Goal: Task Accomplishment & Management: Complete application form

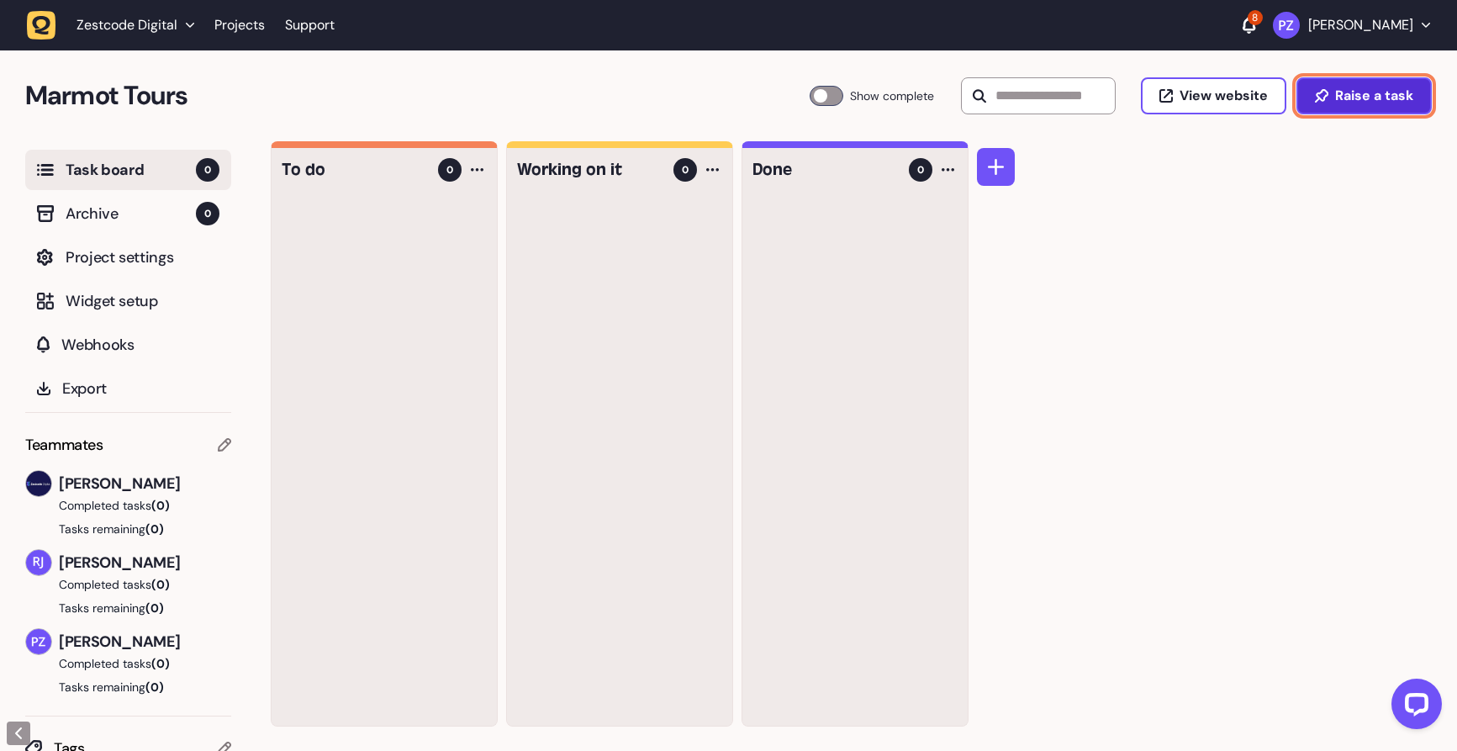
click at [1365, 104] on button "Raise a task" at bounding box center [1363, 95] width 135 height 37
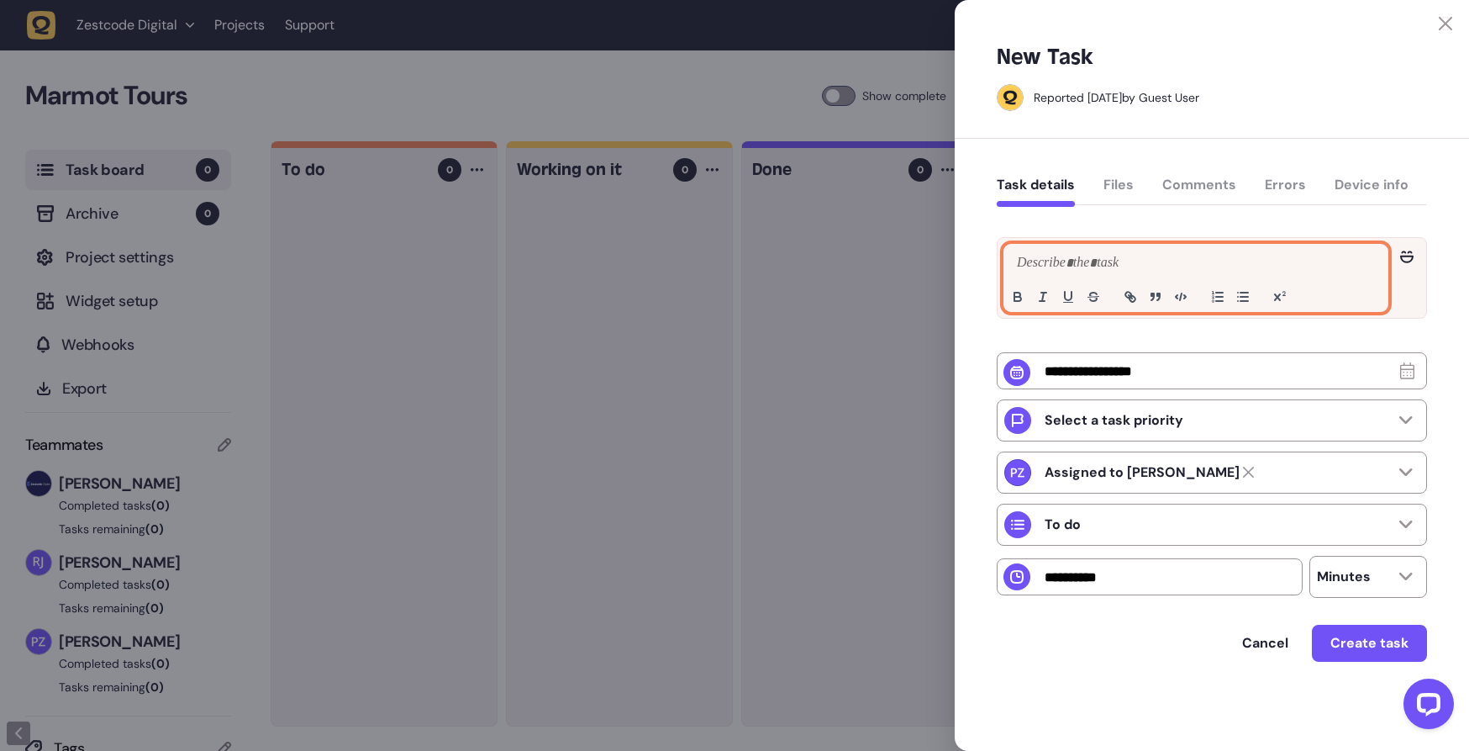
click at [1105, 265] on p at bounding box center [1196, 263] width 367 height 20
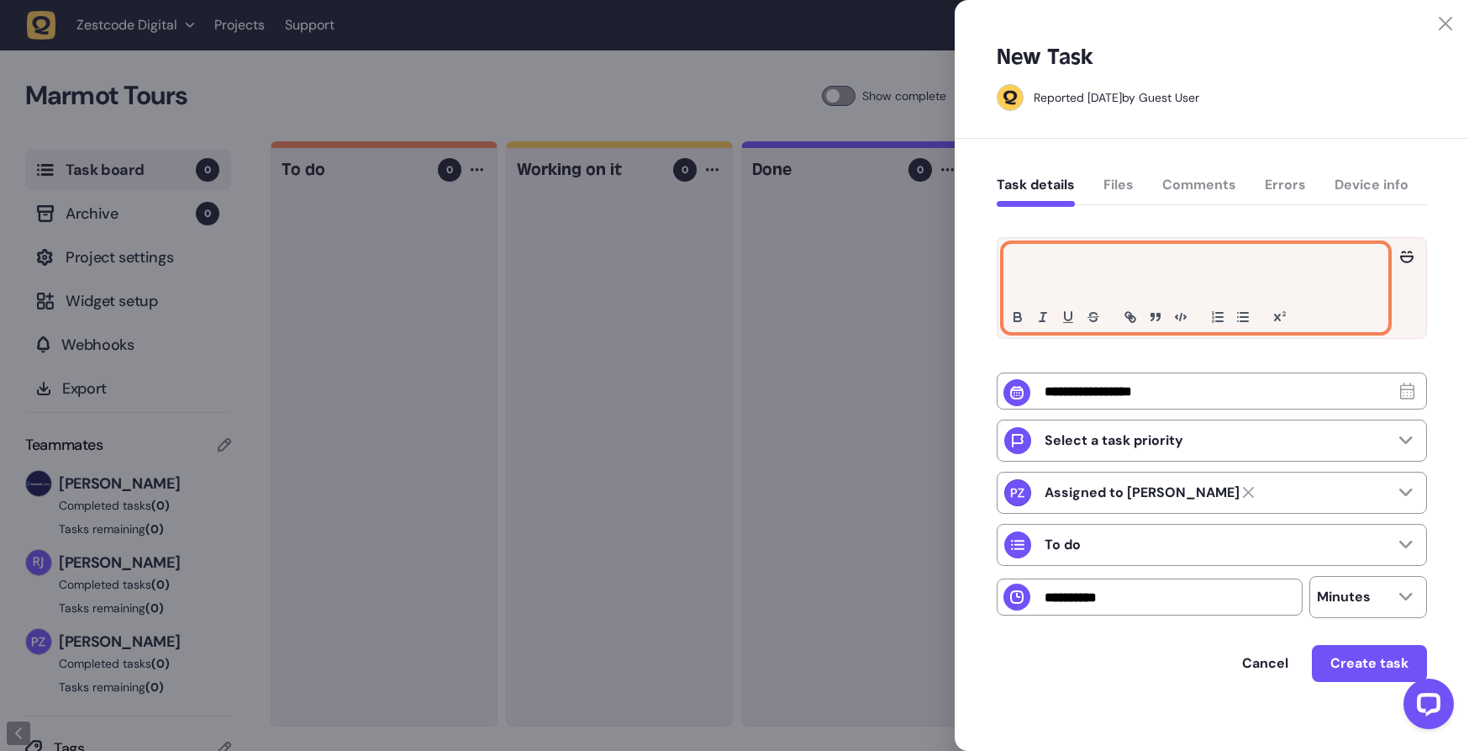
scroll to position [10, 0]
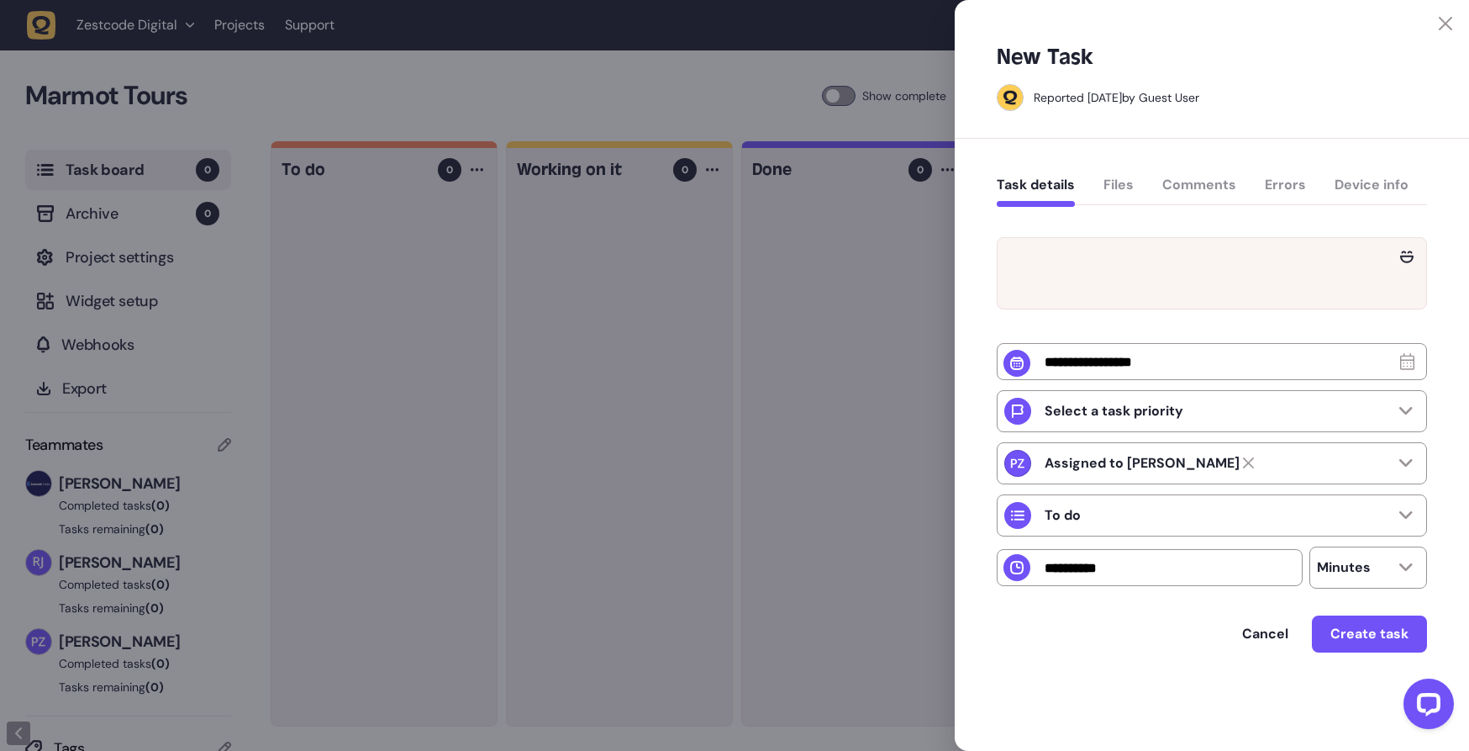
click at [1114, 177] on div "Task details Files Comments Errors Device info" at bounding box center [1212, 189] width 430 height 50
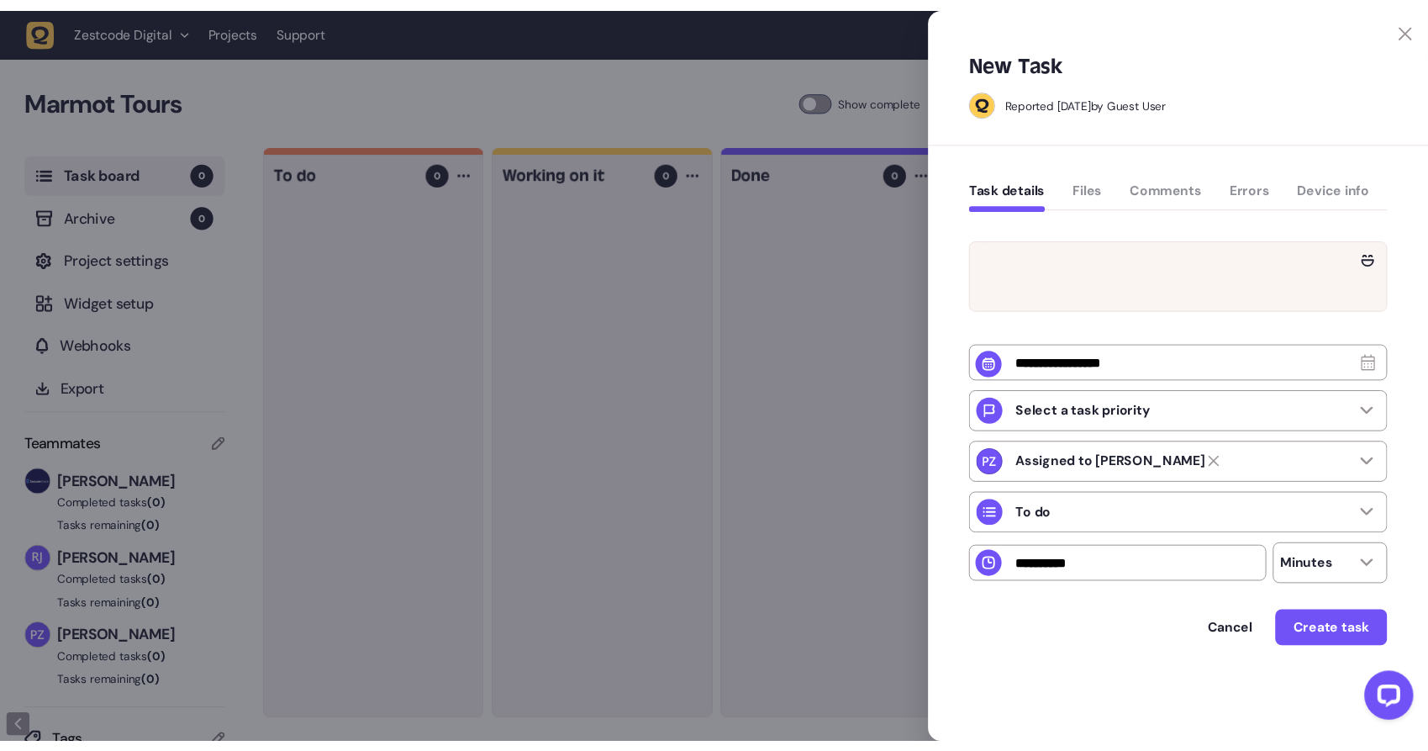
scroll to position [0, 0]
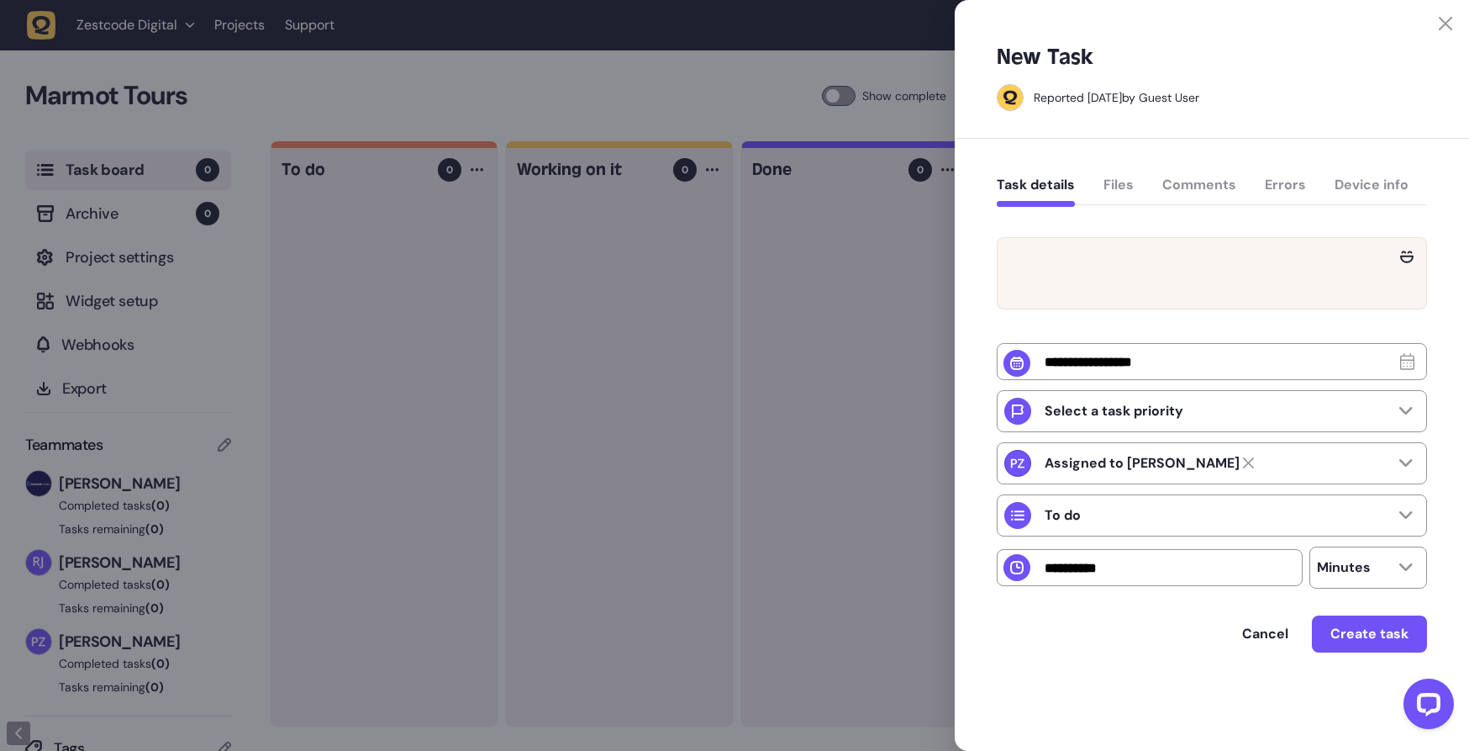
click at [1125, 190] on div "Task details Files Comments Errors Device info" at bounding box center [1212, 189] width 430 height 50
click at [1120, 184] on div "Task details Files Comments Errors Device info" at bounding box center [1212, 189] width 430 height 50
click at [1040, 186] on button "Task details" at bounding box center [1036, 192] width 78 height 30
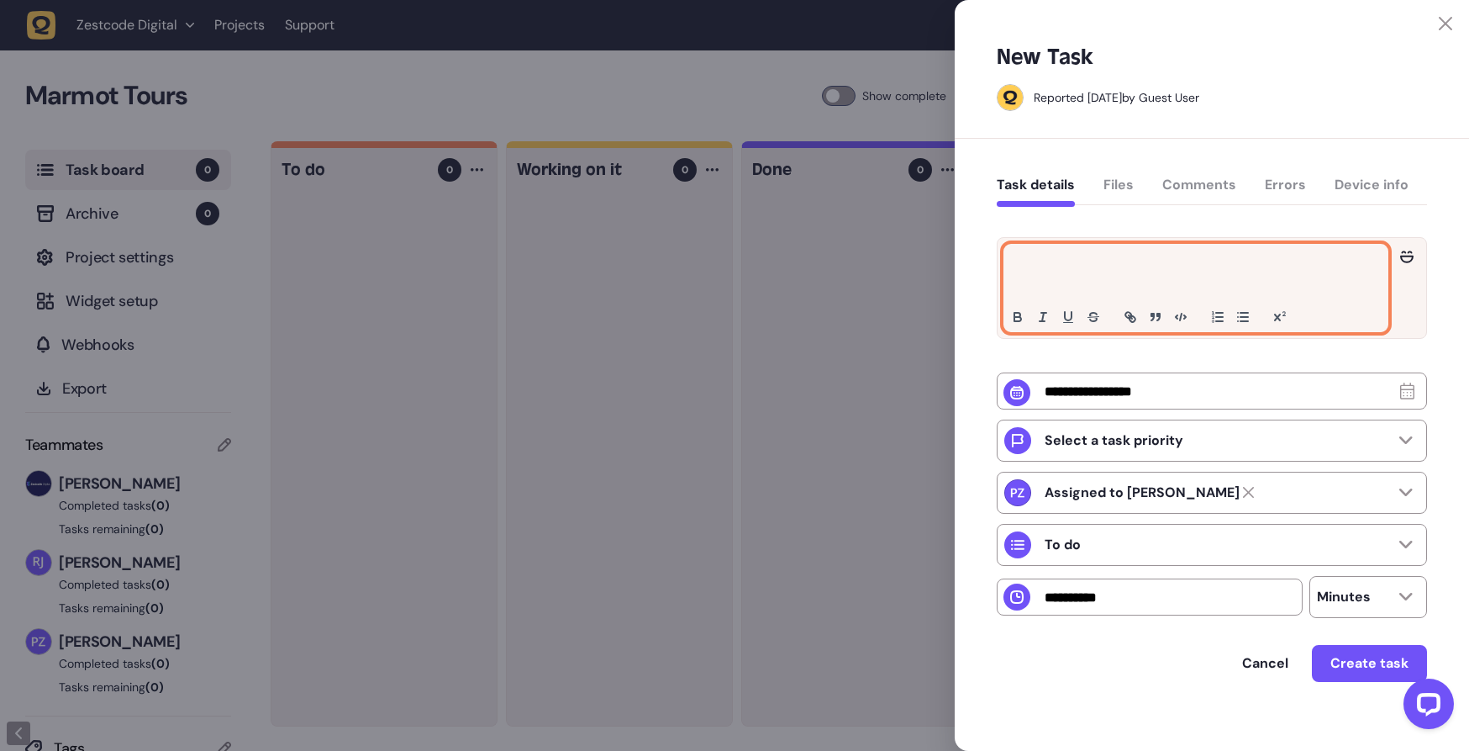
click at [1071, 256] on p at bounding box center [1196, 263] width 367 height 20
paste div
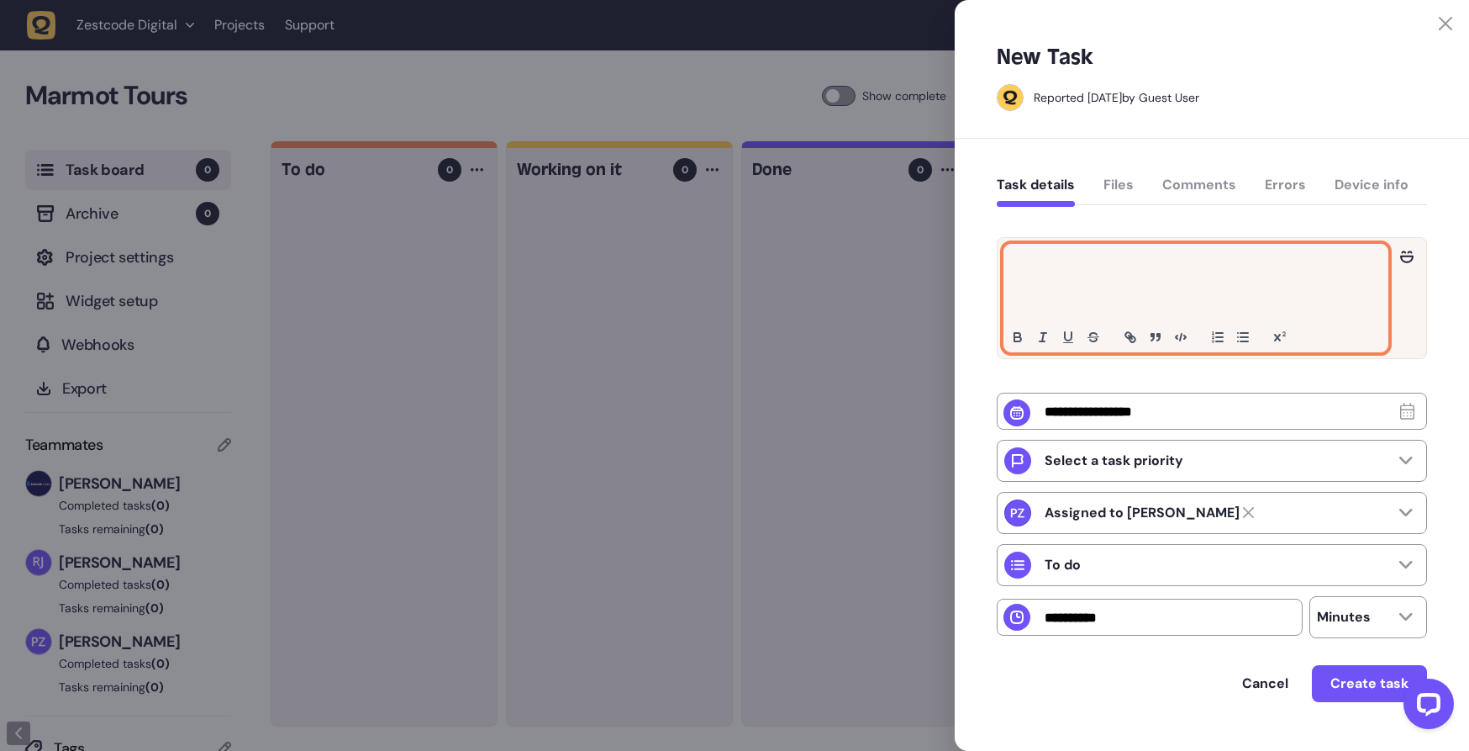
click at [1069, 275] on p at bounding box center [1196, 283] width 367 height 20
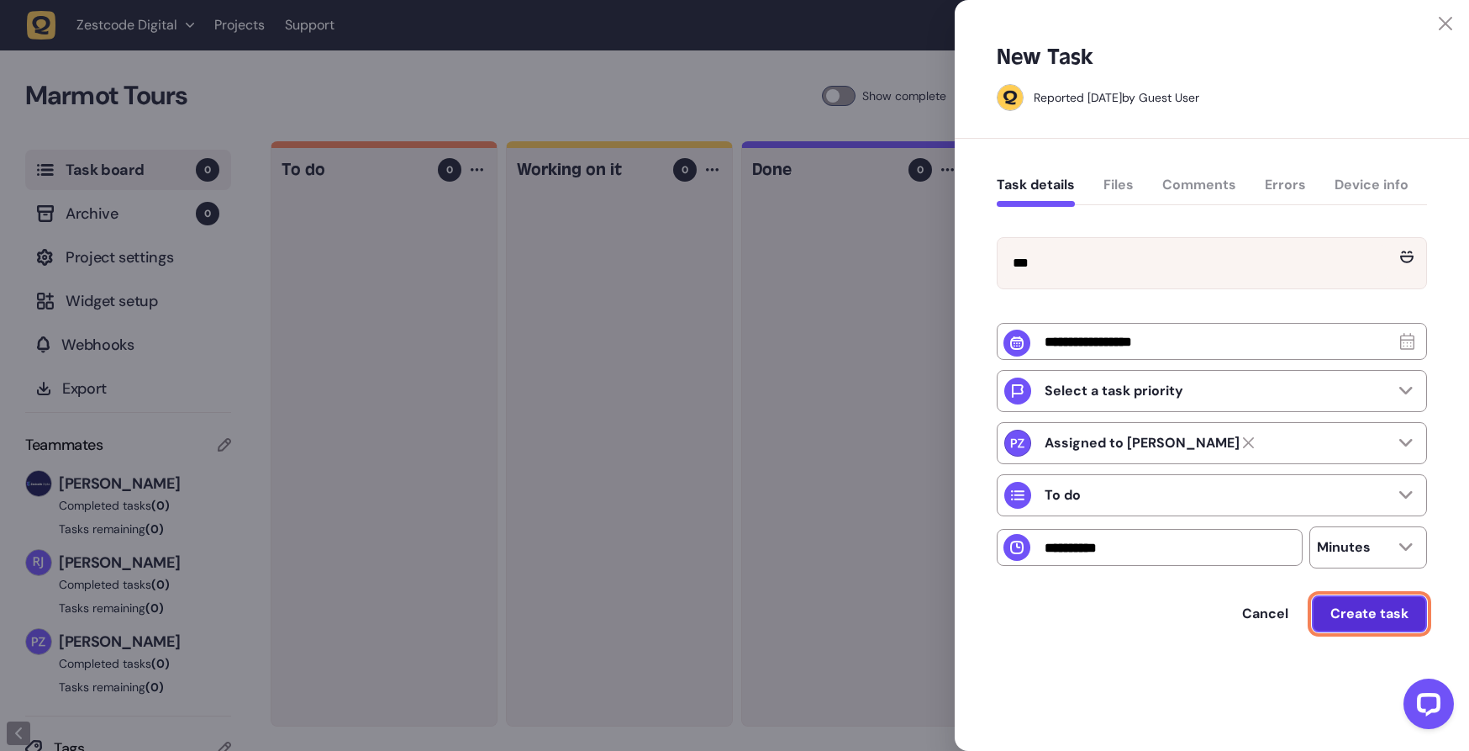
click at [1373, 622] on span "Create task" at bounding box center [1370, 613] width 78 height 18
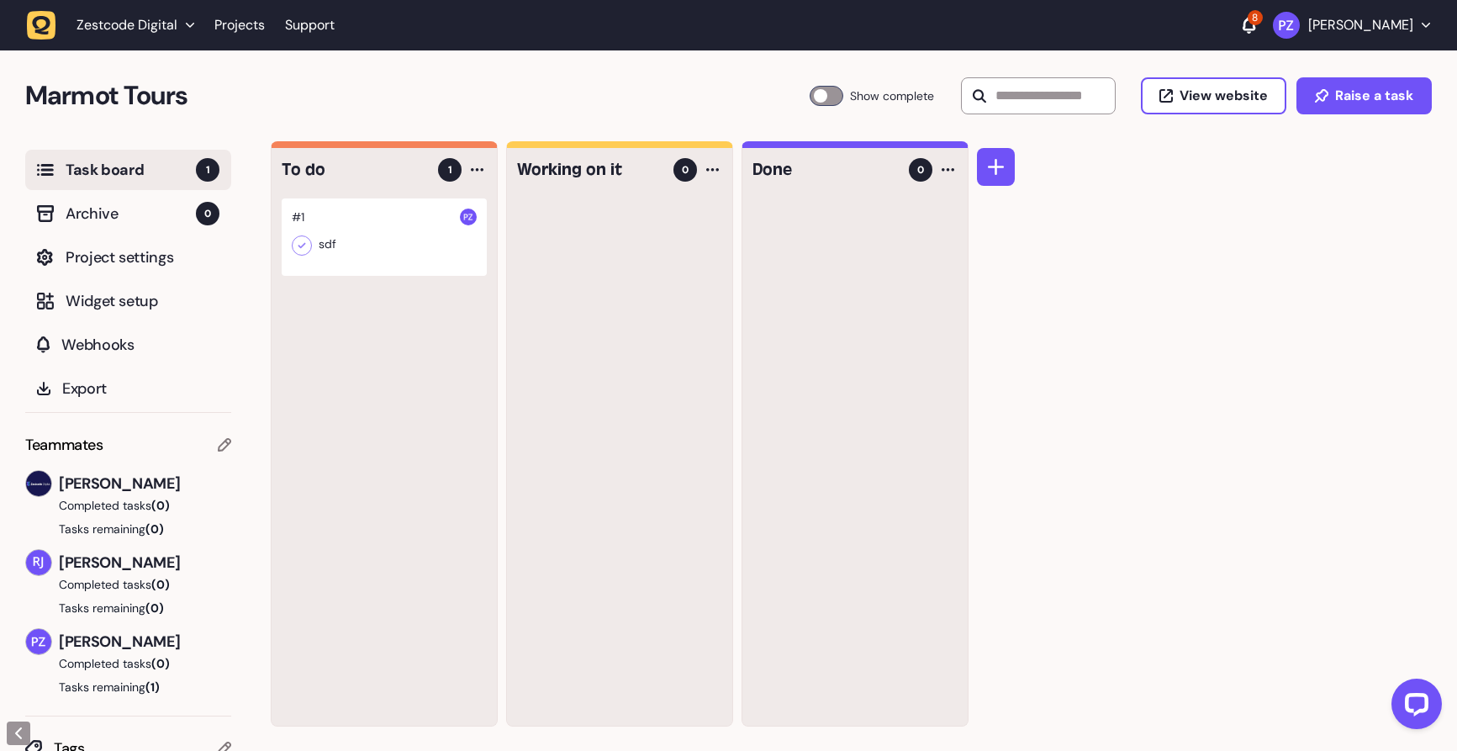
click at [388, 257] on div at bounding box center [384, 236] width 205 height 77
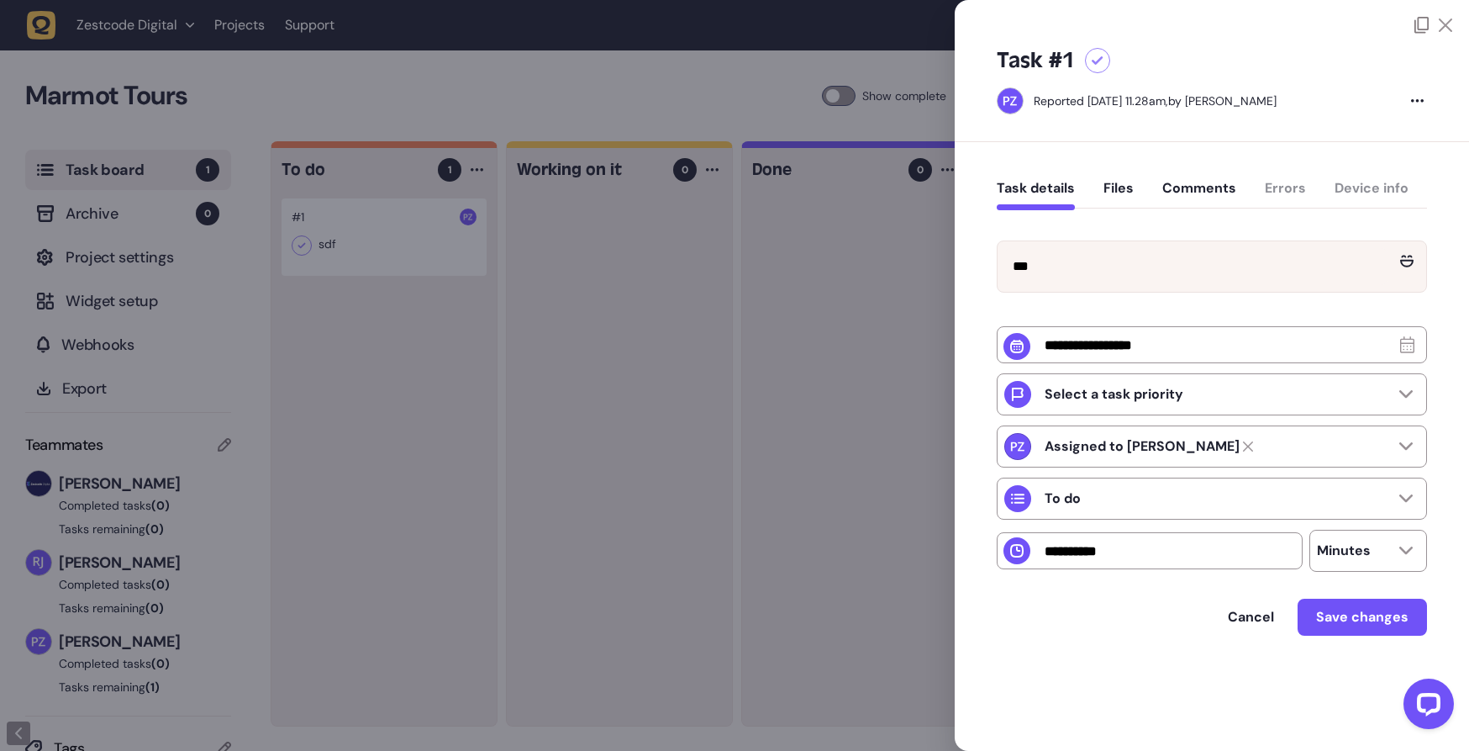
click at [145, 24] on div at bounding box center [734, 375] width 1469 height 751
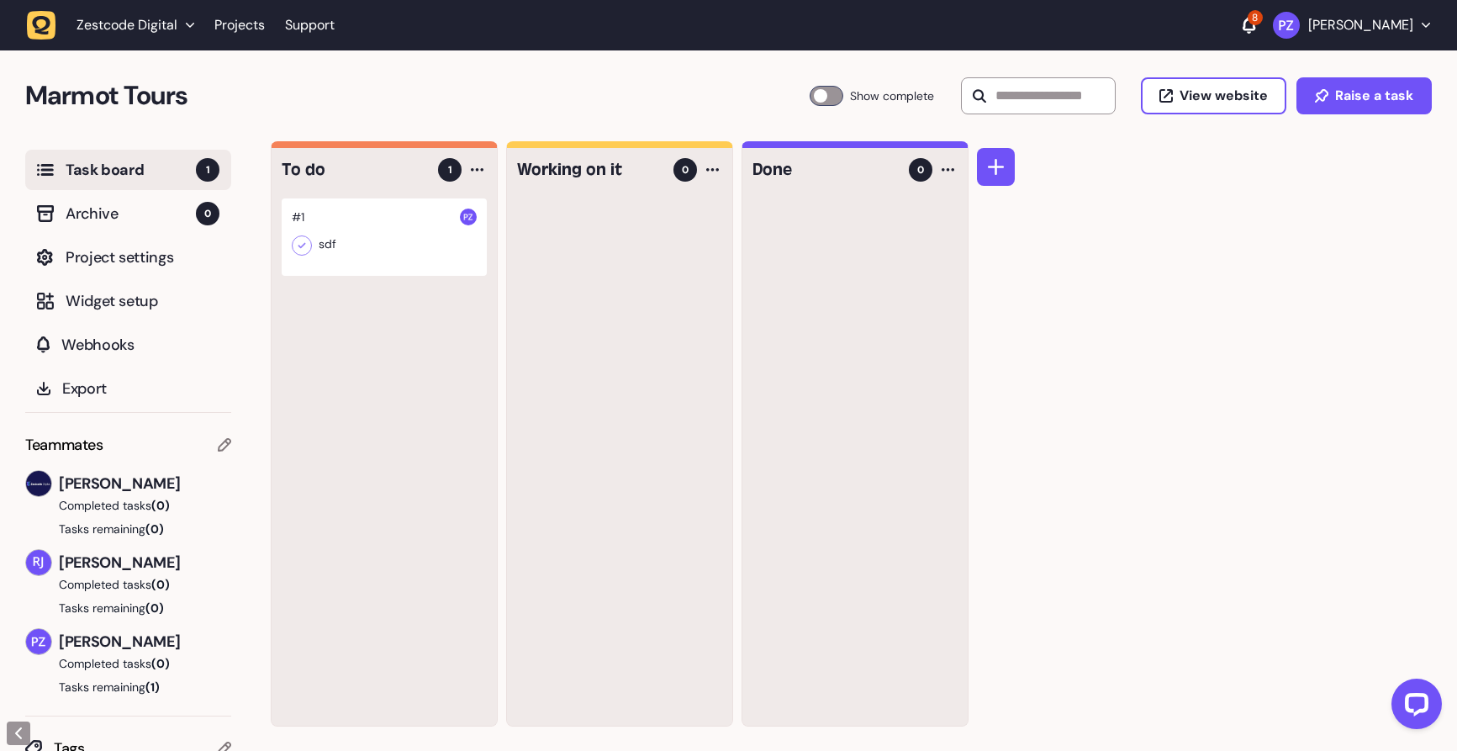
click at [384, 224] on div at bounding box center [384, 236] width 205 height 77
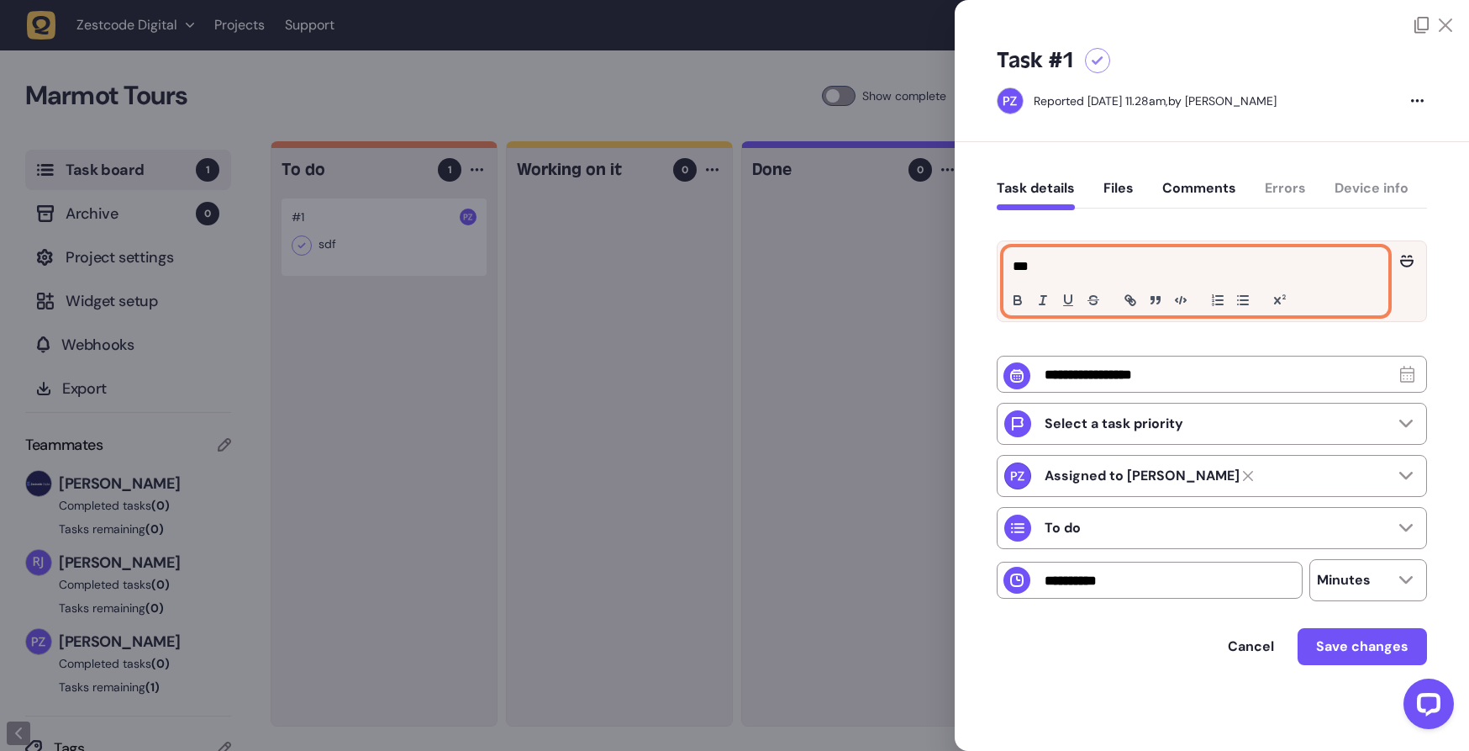
click at [1095, 268] on p "***" at bounding box center [1196, 266] width 367 height 20
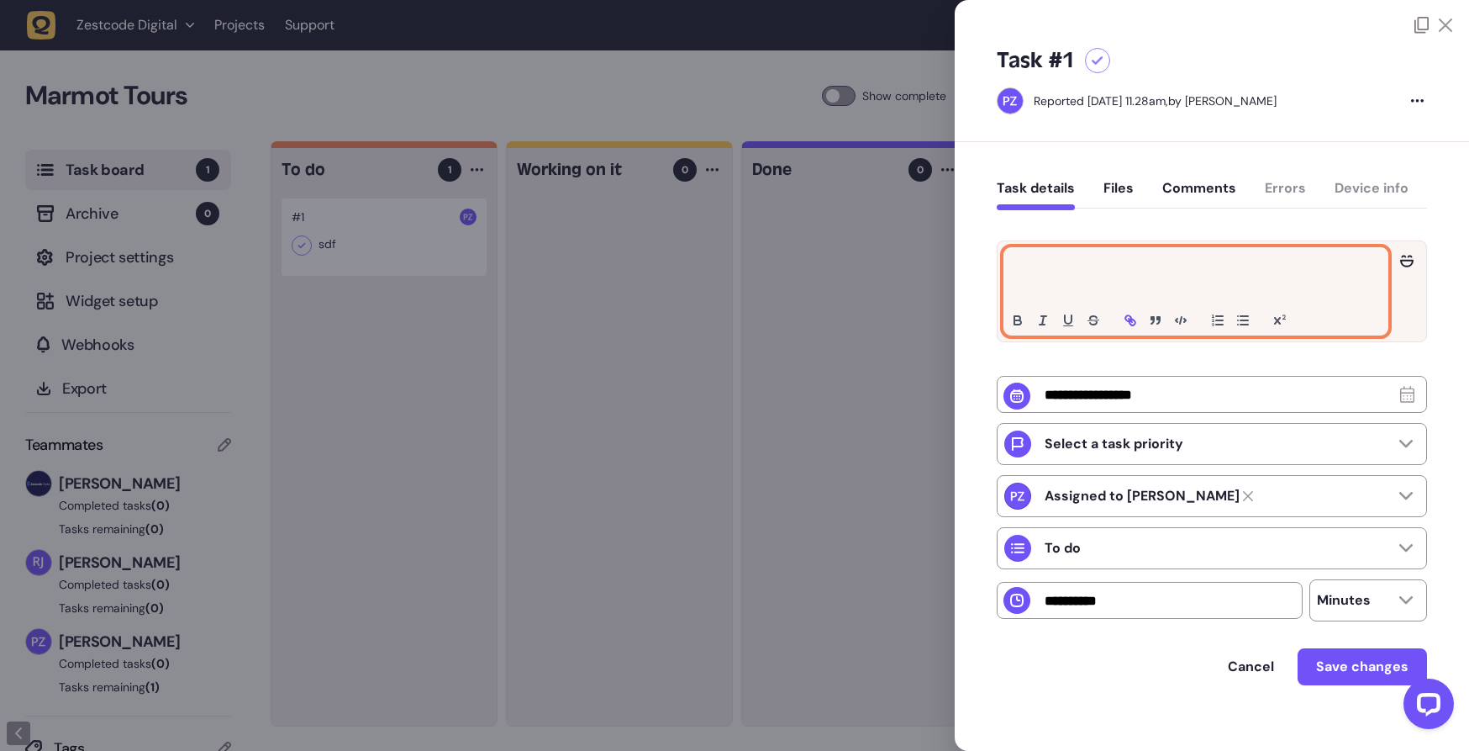
click at [1133, 322] on icon "button" at bounding box center [1130, 320] width 15 height 15
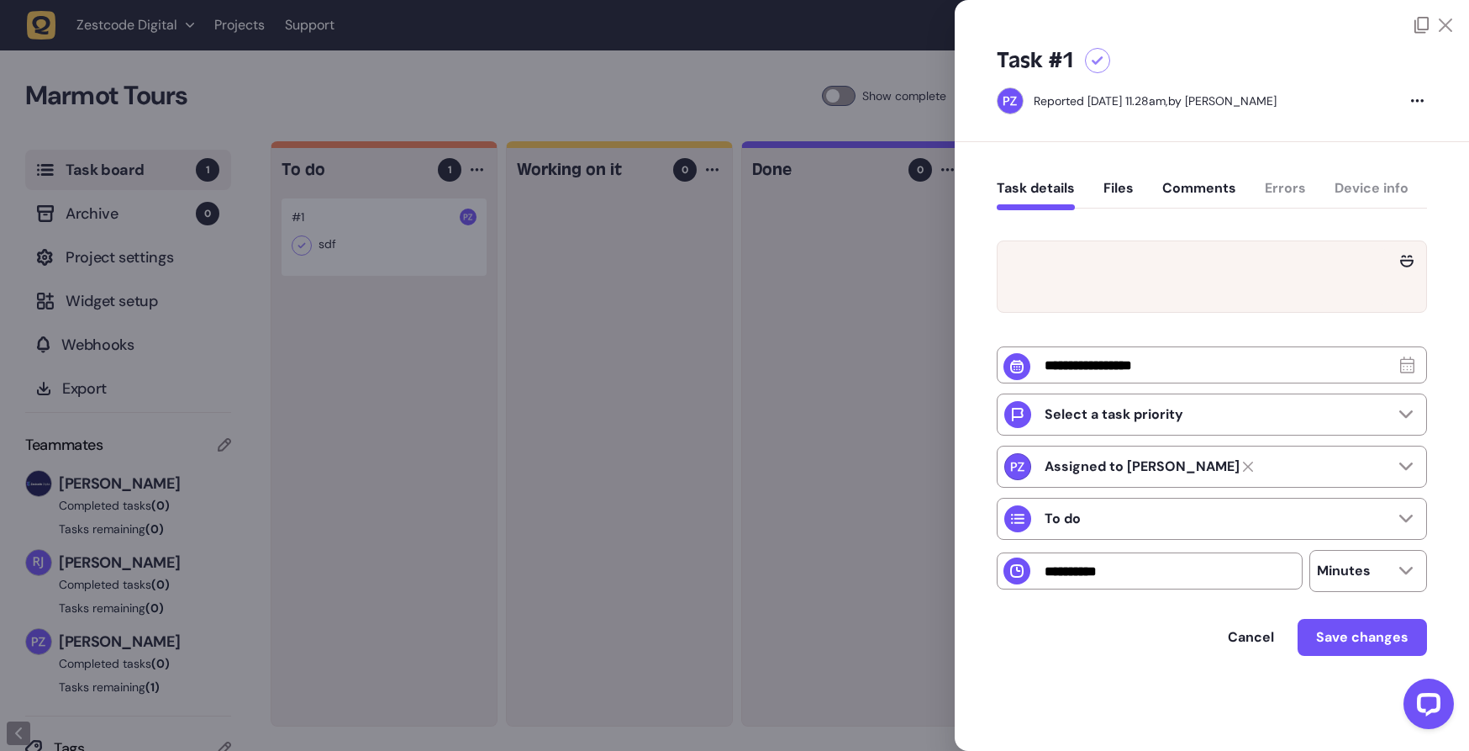
click at [1217, 364] on div "Select a task priority Assigned to Paris Zisis To do Minutes" at bounding box center [1212, 452] width 430 height 279
click at [1121, 188] on button "Files" at bounding box center [1119, 195] width 30 height 30
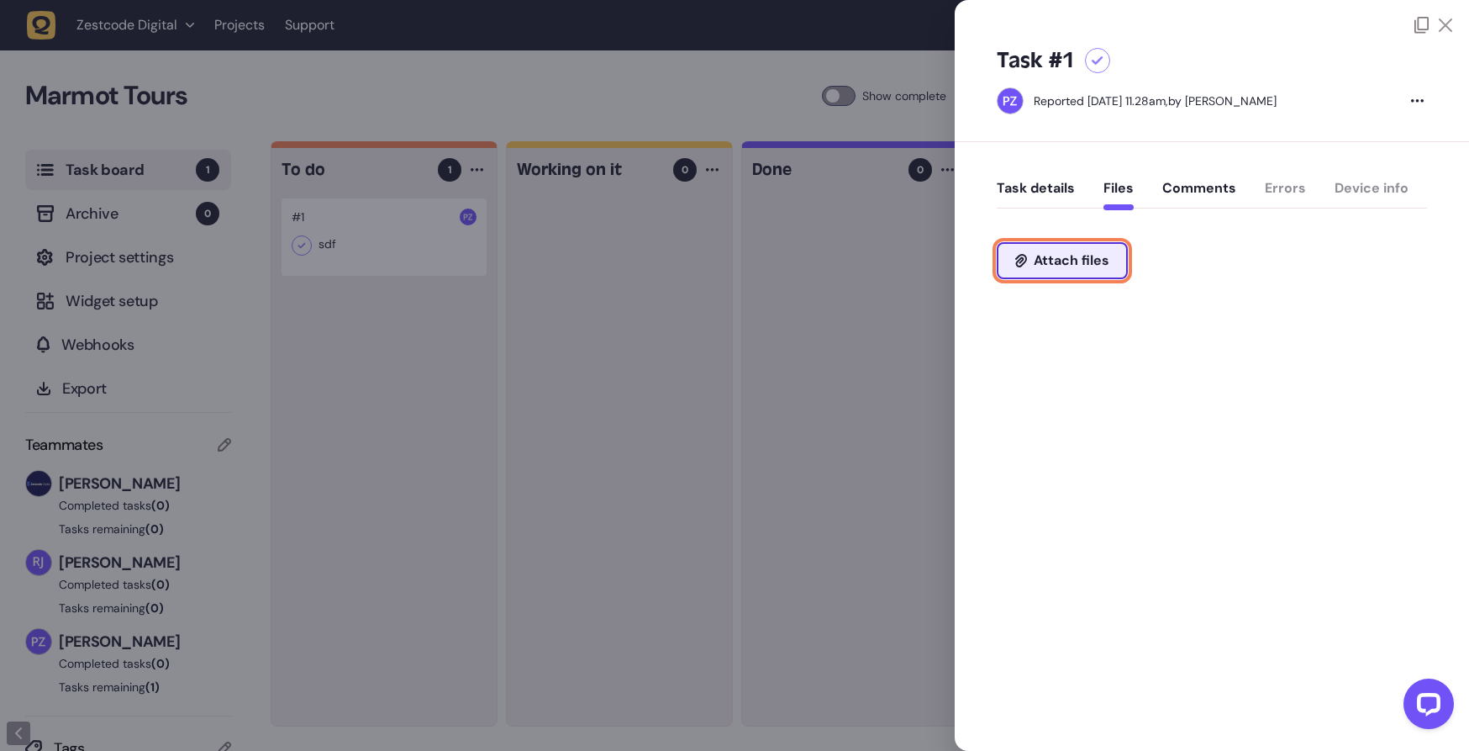
click at [1075, 266] on span "Attach files" at bounding box center [1072, 260] width 76 height 13
click at [1098, 361] on div "Task details Files Comments Errors Device info Attach files" at bounding box center [1212, 252] width 514 height 221
click at [1067, 266] on span "Attach files" at bounding box center [1072, 260] width 76 height 13
type input "**********"
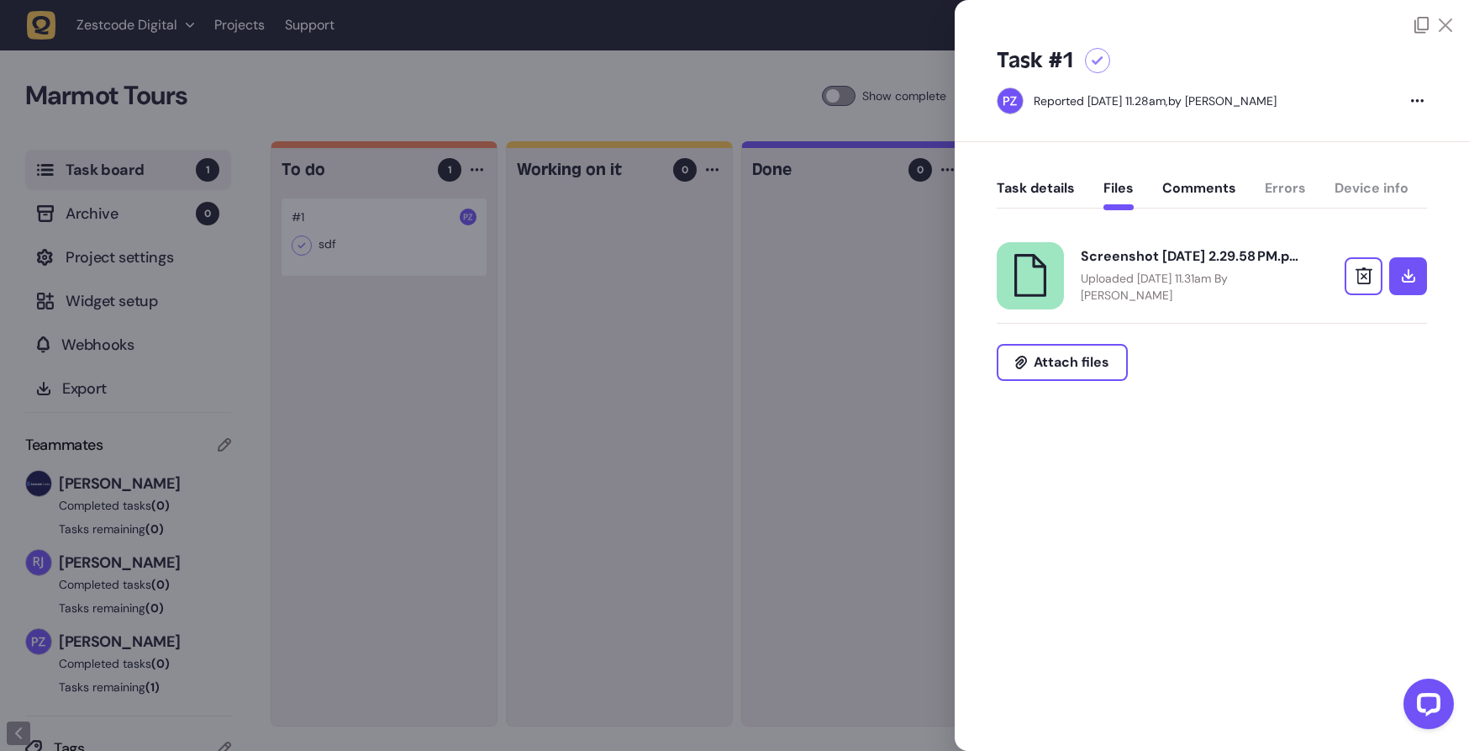
click at [1037, 190] on button "Task details" at bounding box center [1036, 195] width 78 height 30
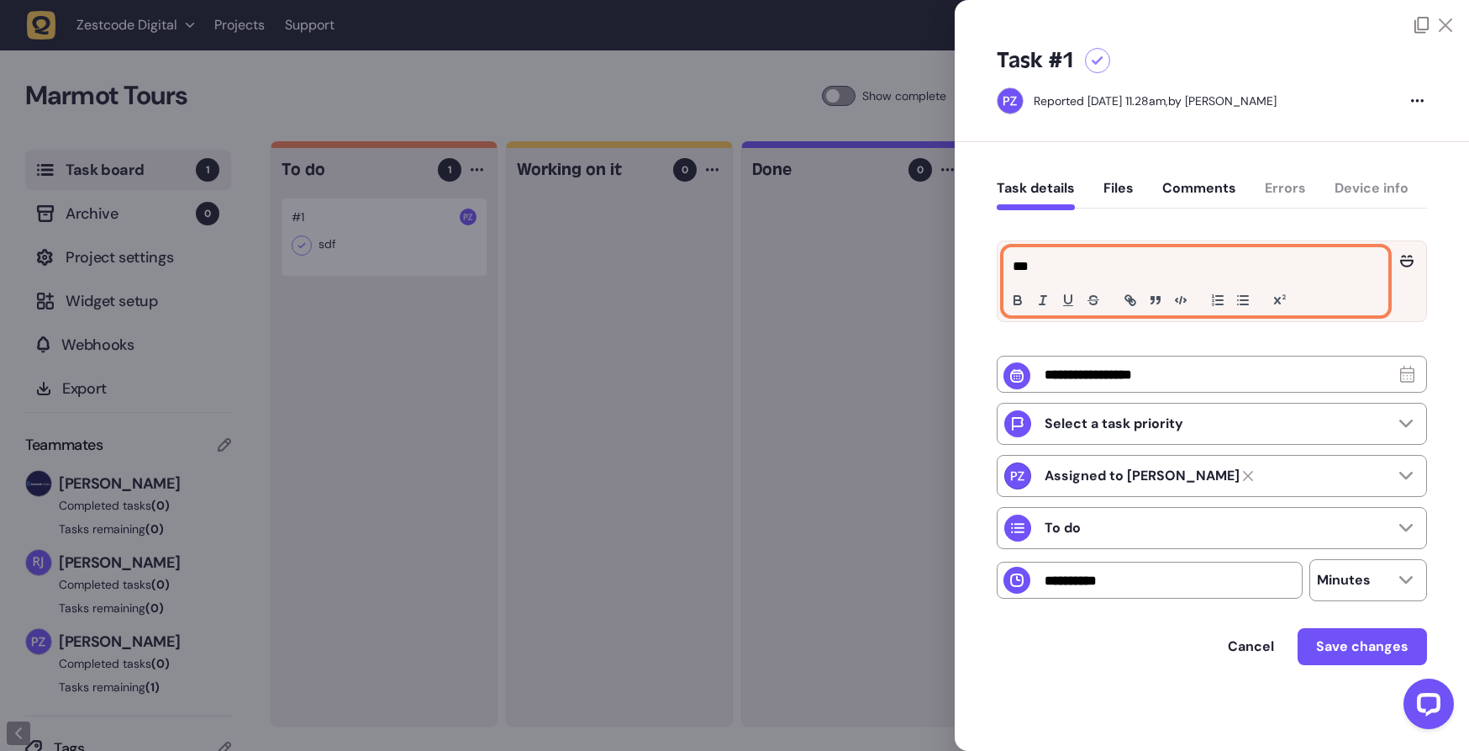
click at [1059, 272] on p "***" at bounding box center [1196, 266] width 367 height 20
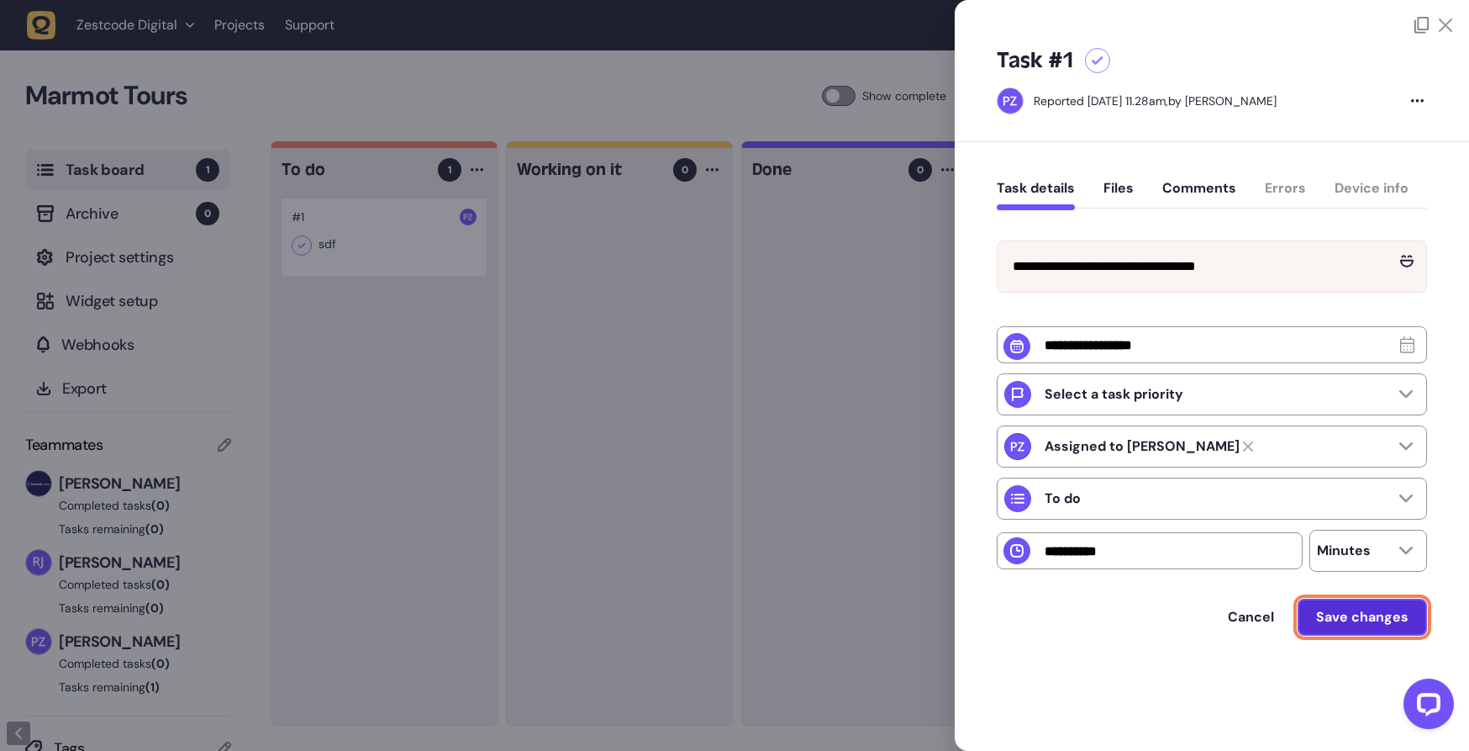
click at [1329, 625] on span "Save changes" at bounding box center [1362, 617] width 92 height 18
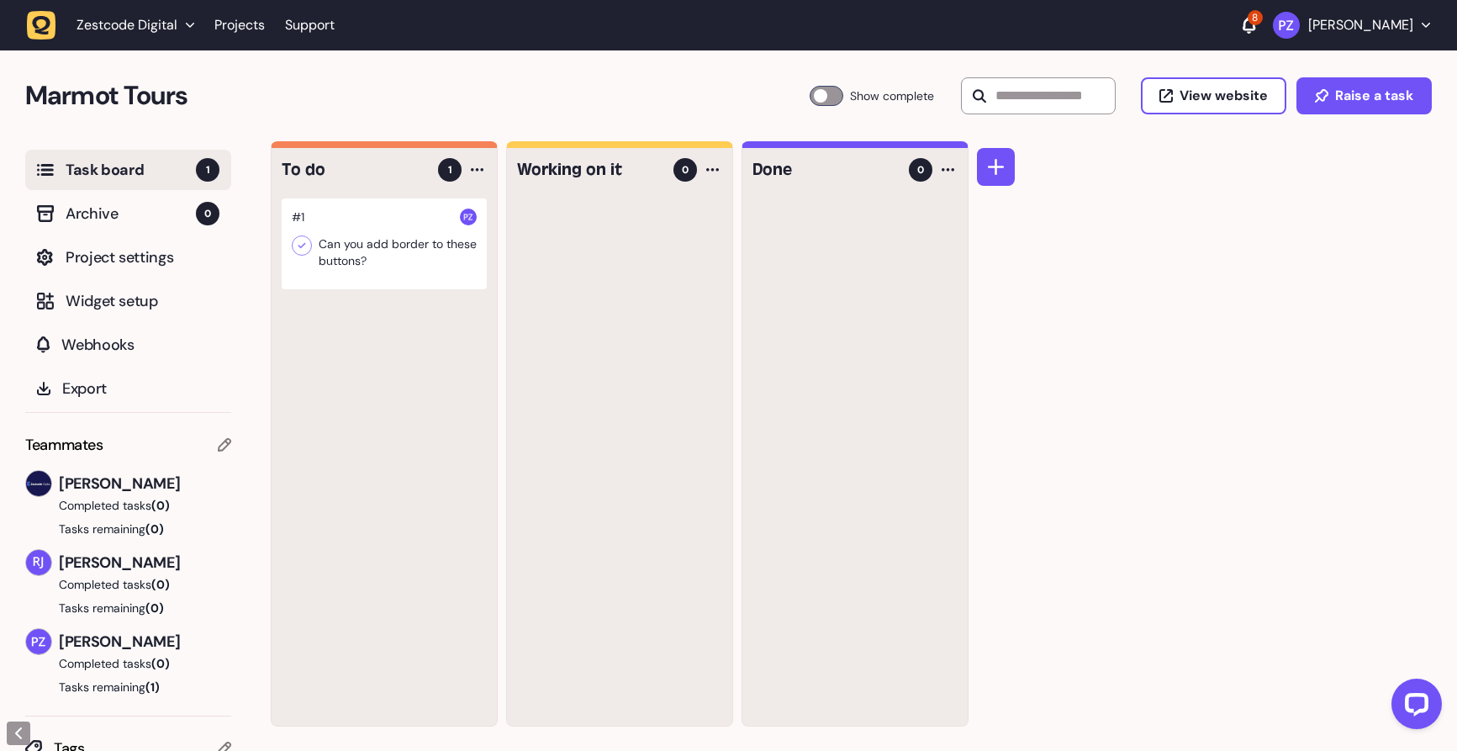
click at [359, 263] on div at bounding box center [384, 243] width 205 height 91
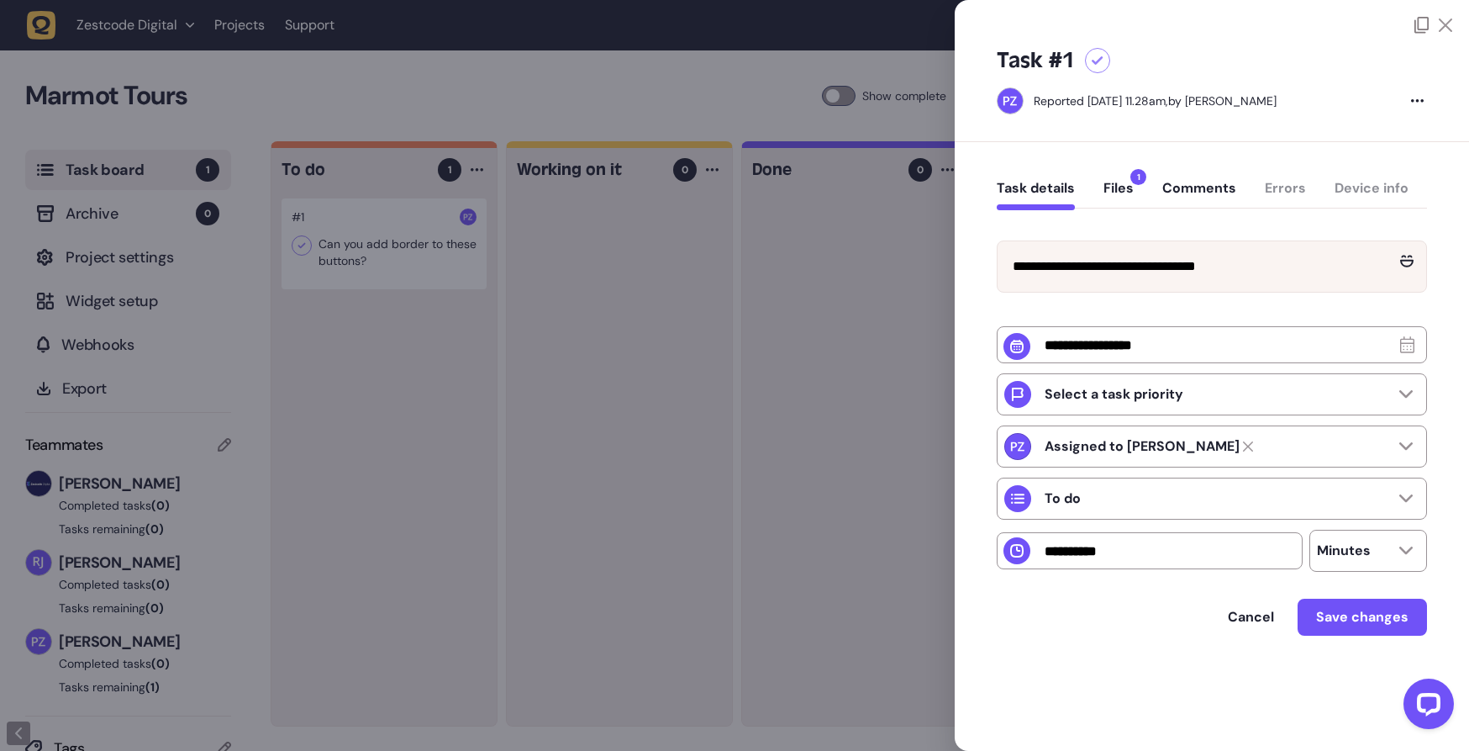
click at [1118, 193] on button "Files 1" at bounding box center [1119, 195] width 30 height 30
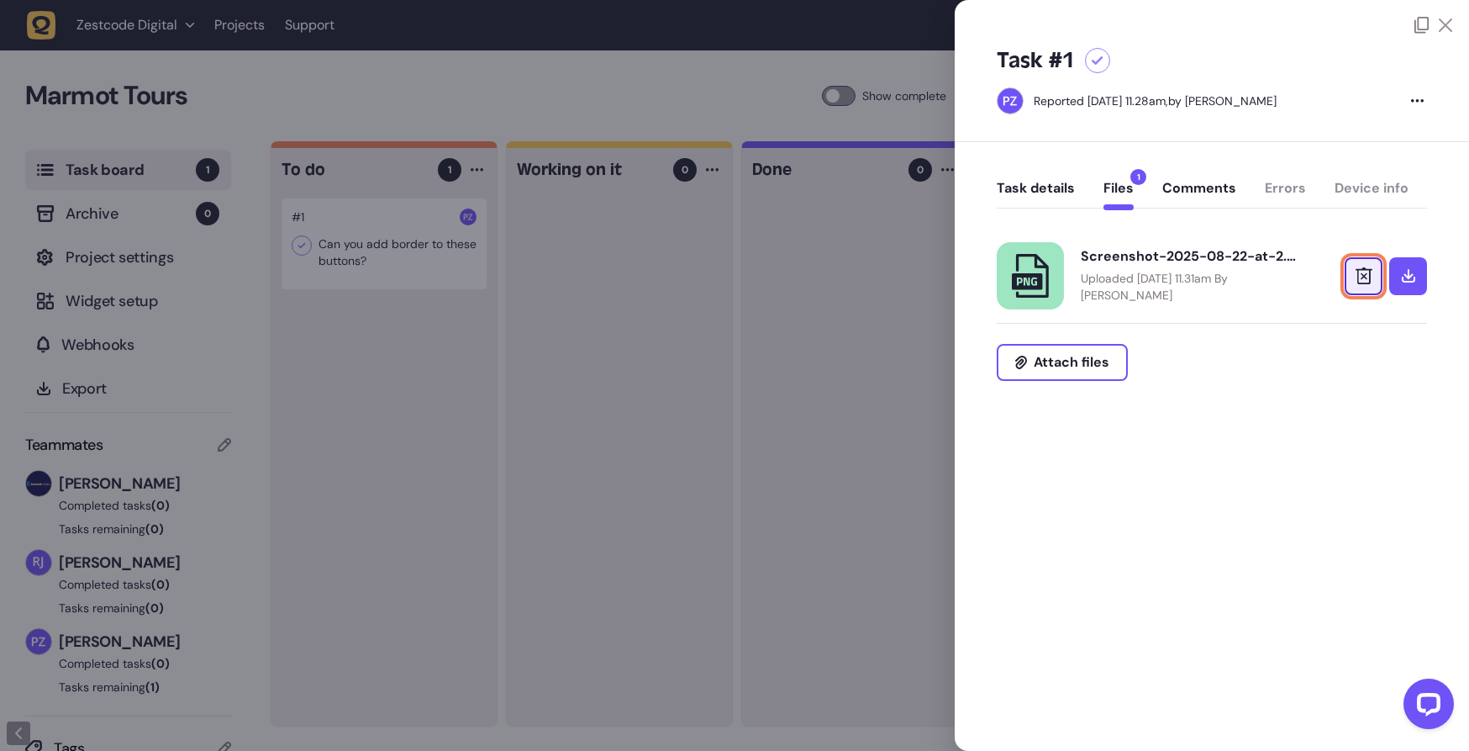
click at [1367, 274] on icon at bounding box center [1364, 275] width 17 height 17
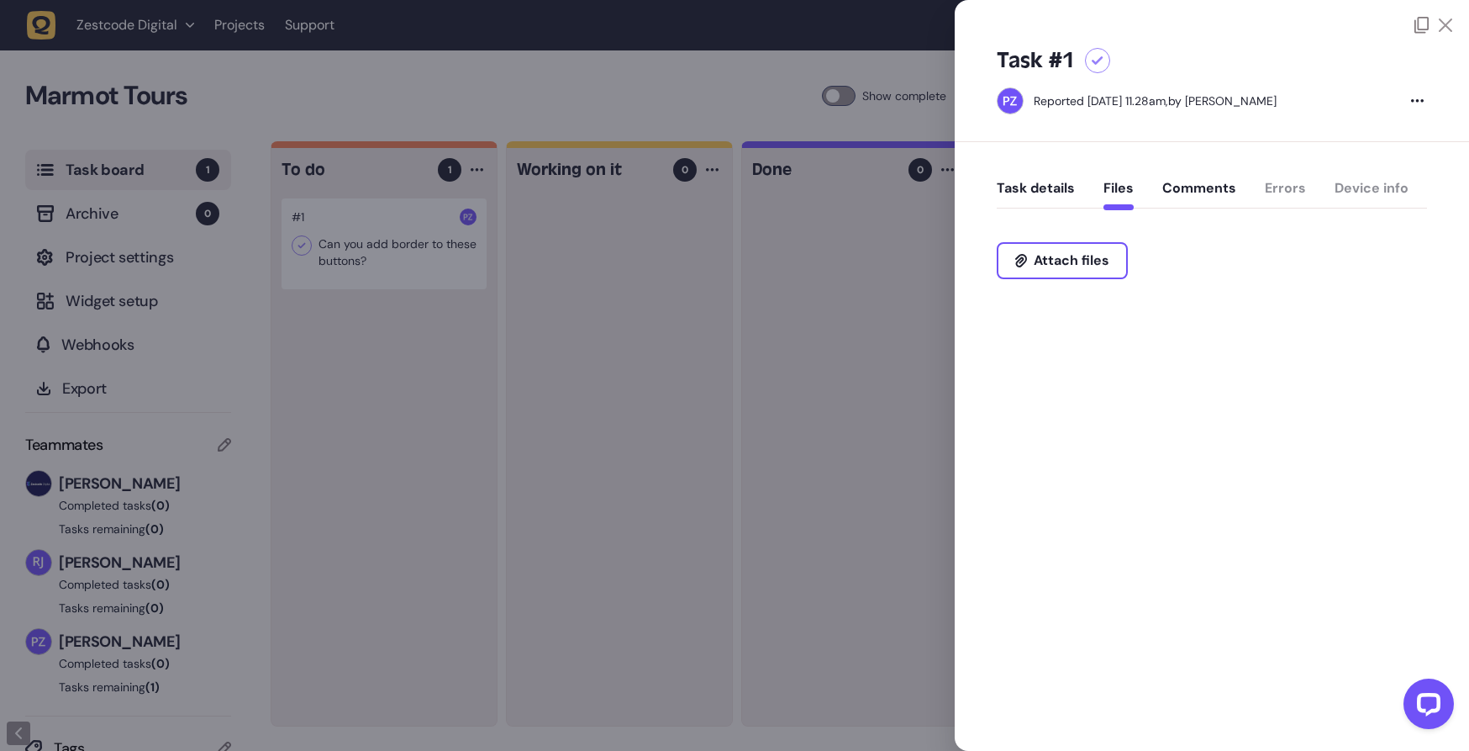
click at [1048, 194] on button "Task details" at bounding box center [1036, 195] width 78 height 30
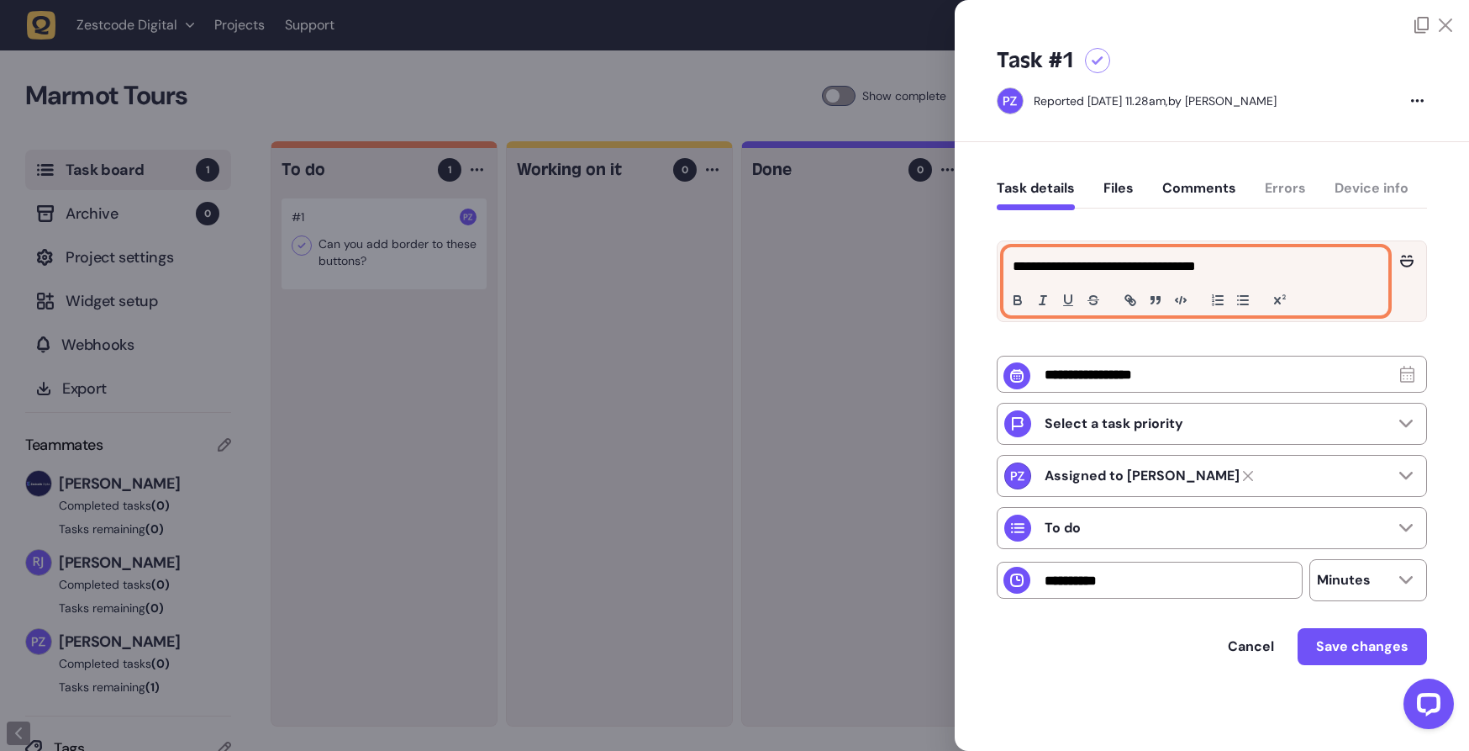
click at [1277, 263] on p "**********" at bounding box center [1196, 266] width 367 height 20
click at [1187, 262] on p "**********" at bounding box center [1194, 266] width 362 height 20
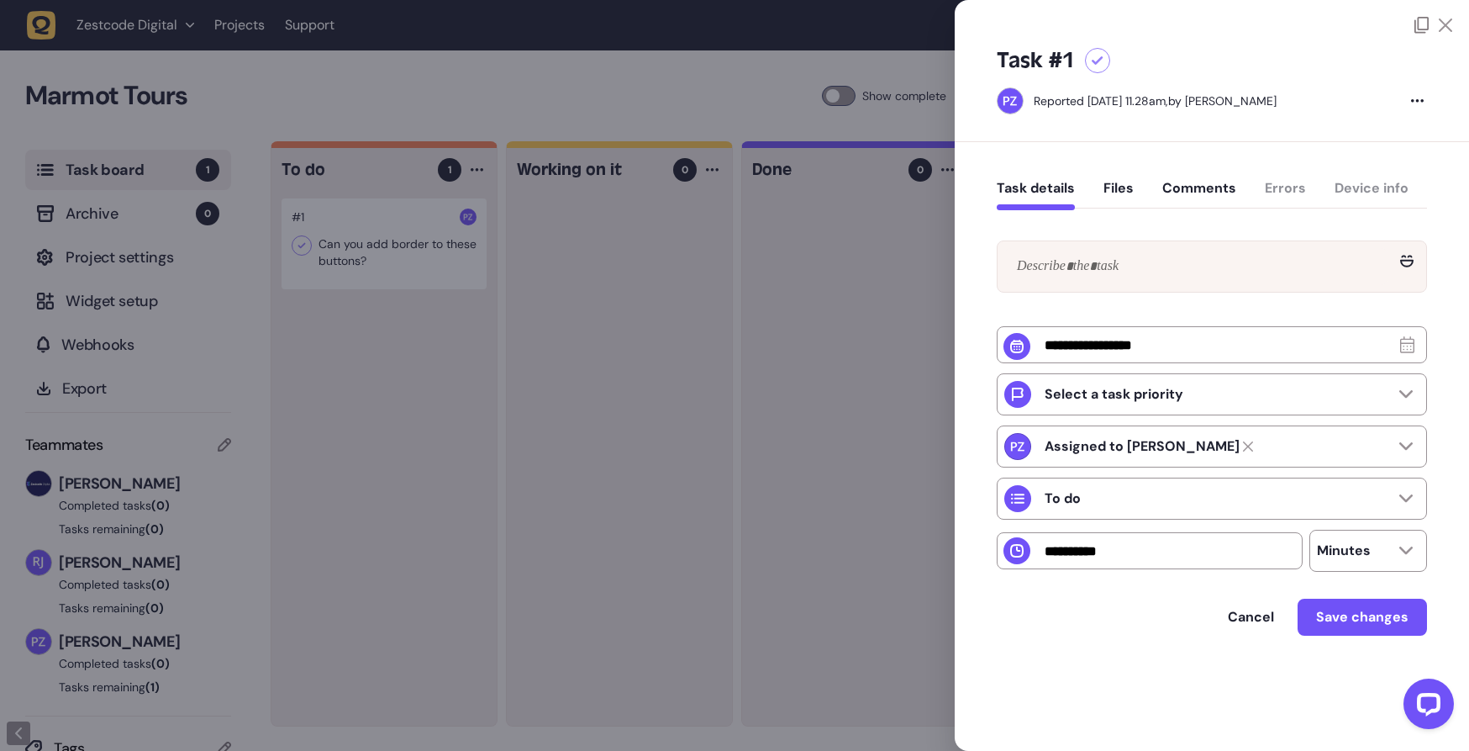
click at [410, 393] on div at bounding box center [734, 375] width 1469 height 751
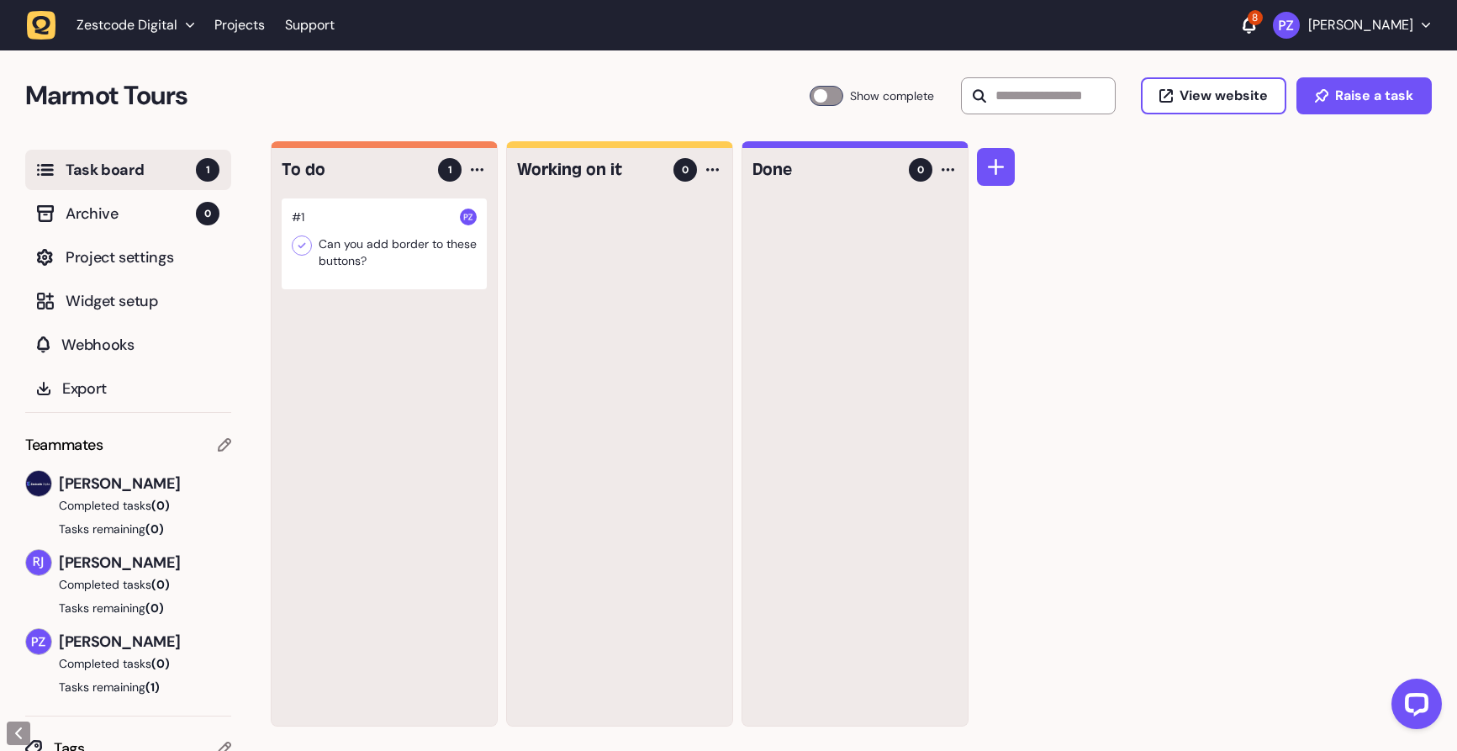
drag, startPoint x: 454, startPoint y: 272, endPoint x: 382, endPoint y: 260, distance: 73.4
click at [382, 260] on div at bounding box center [384, 243] width 205 height 91
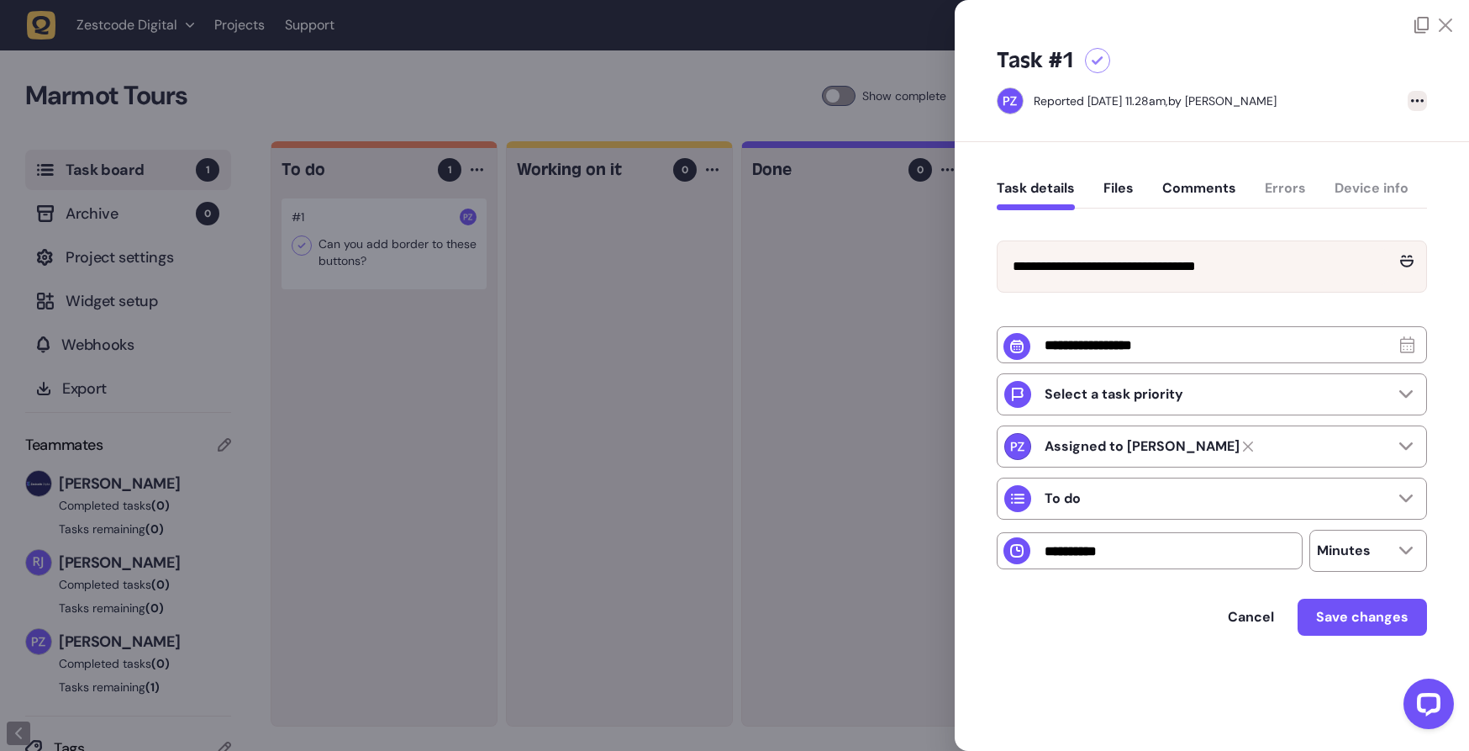
click at [1423, 104] on div at bounding box center [1417, 101] width 19 height 20
click at [1399, 128] on div "Delete task" at bounding box center [1383, 135] width 63 height 17
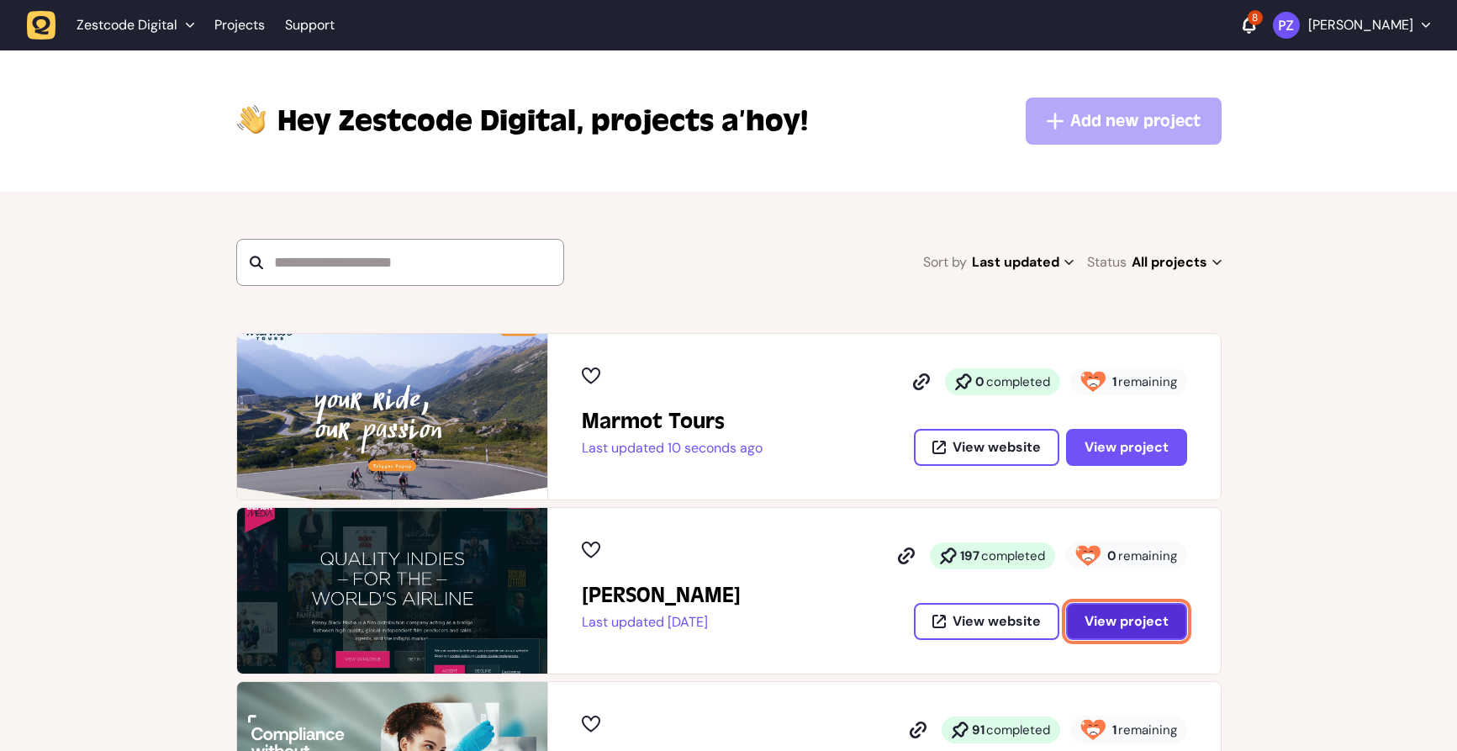
click at [1155, 618] on span "View project" at bounding box center [1126, 621] width 84 height 18
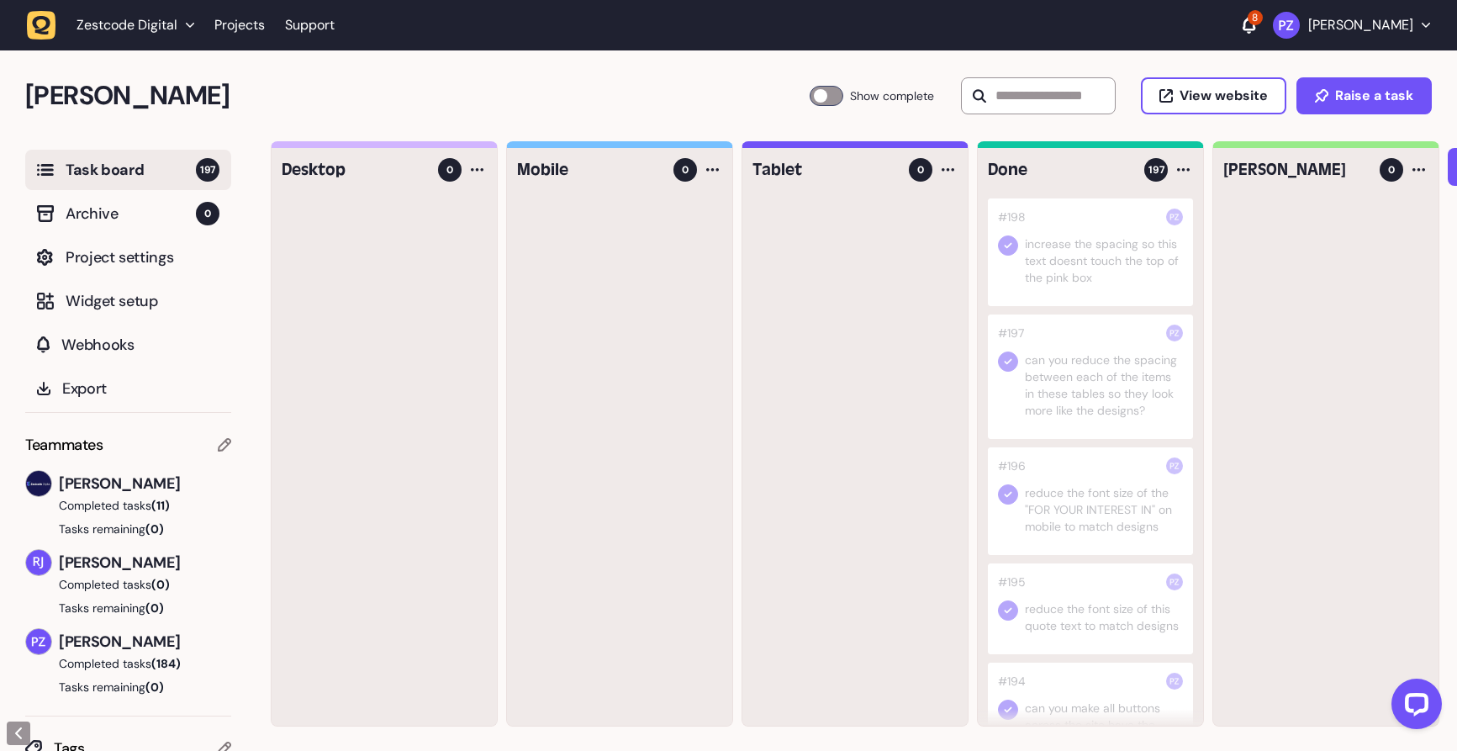
click at [1077, 256] on div at bounding box center [1090, 252] width 205 height 108
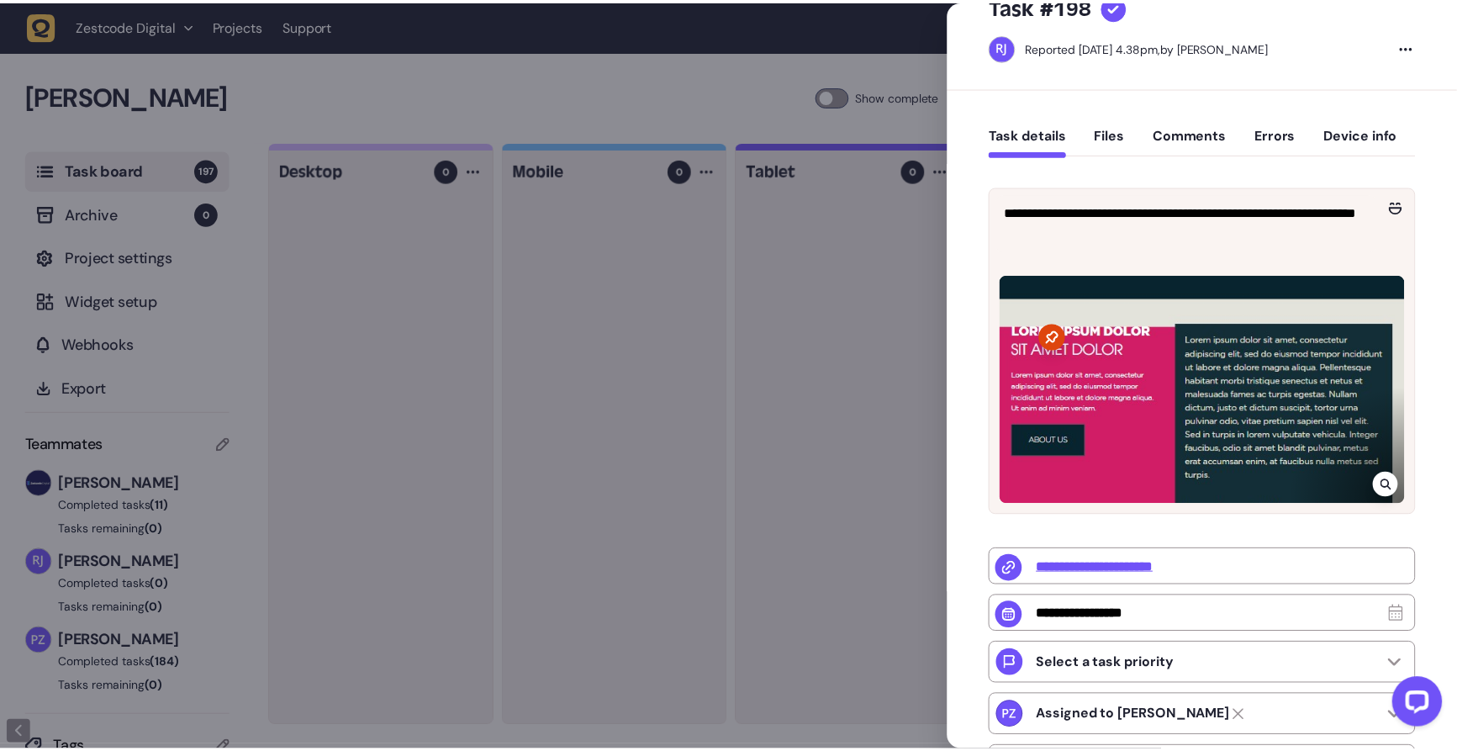
scroll to position [87, 0]
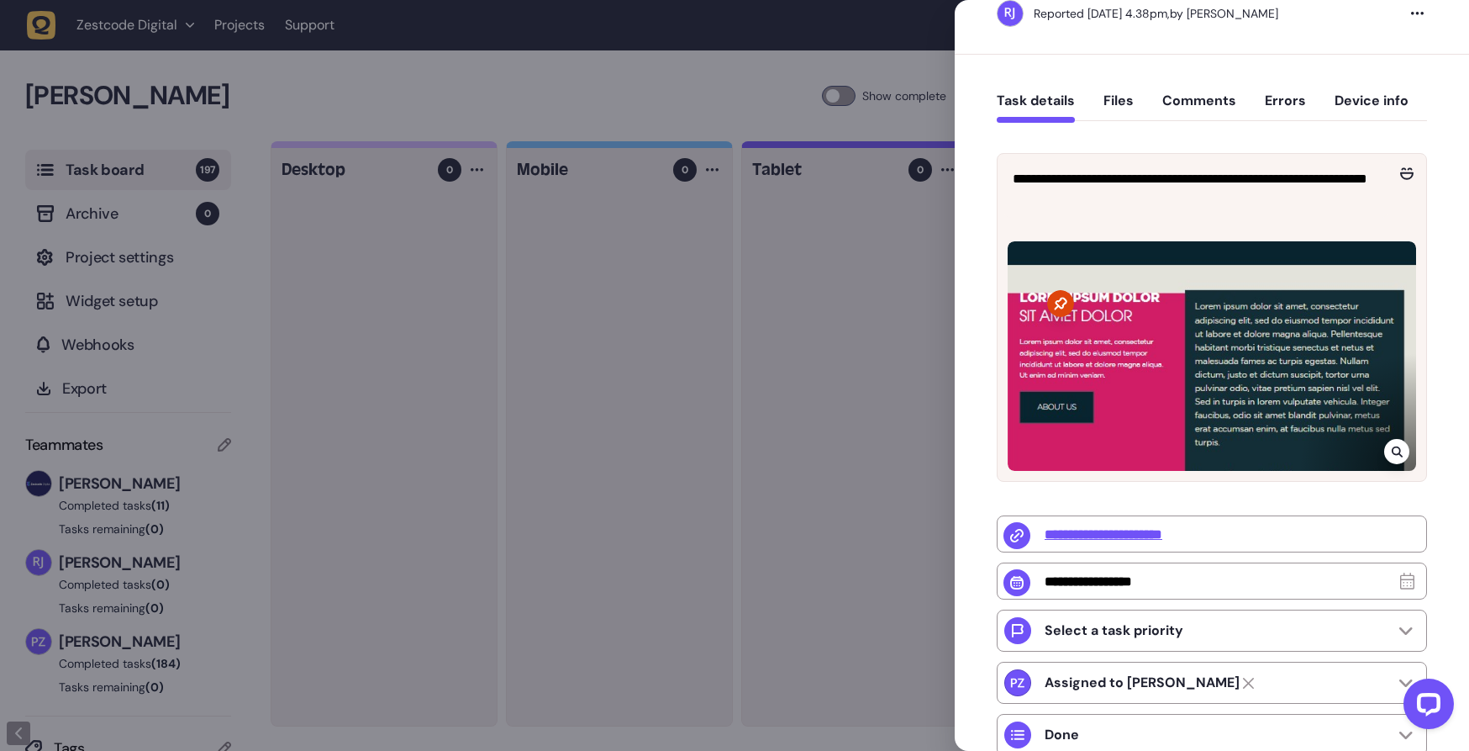
click at [225, 117] on div at bounding box center [734, 375] width 1469 height 751
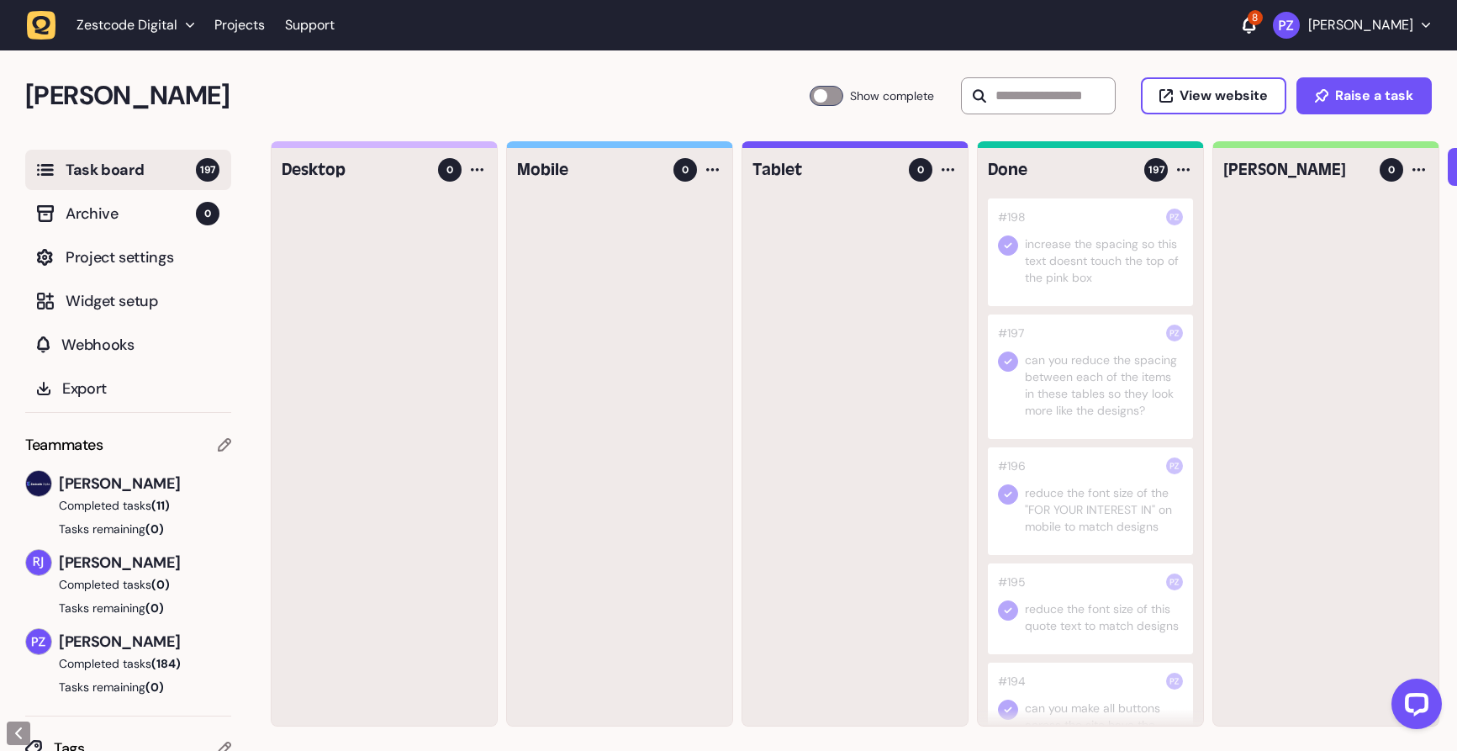
click at [1079, 226] on div at bounding box center [1090, 252] width 205 height 108
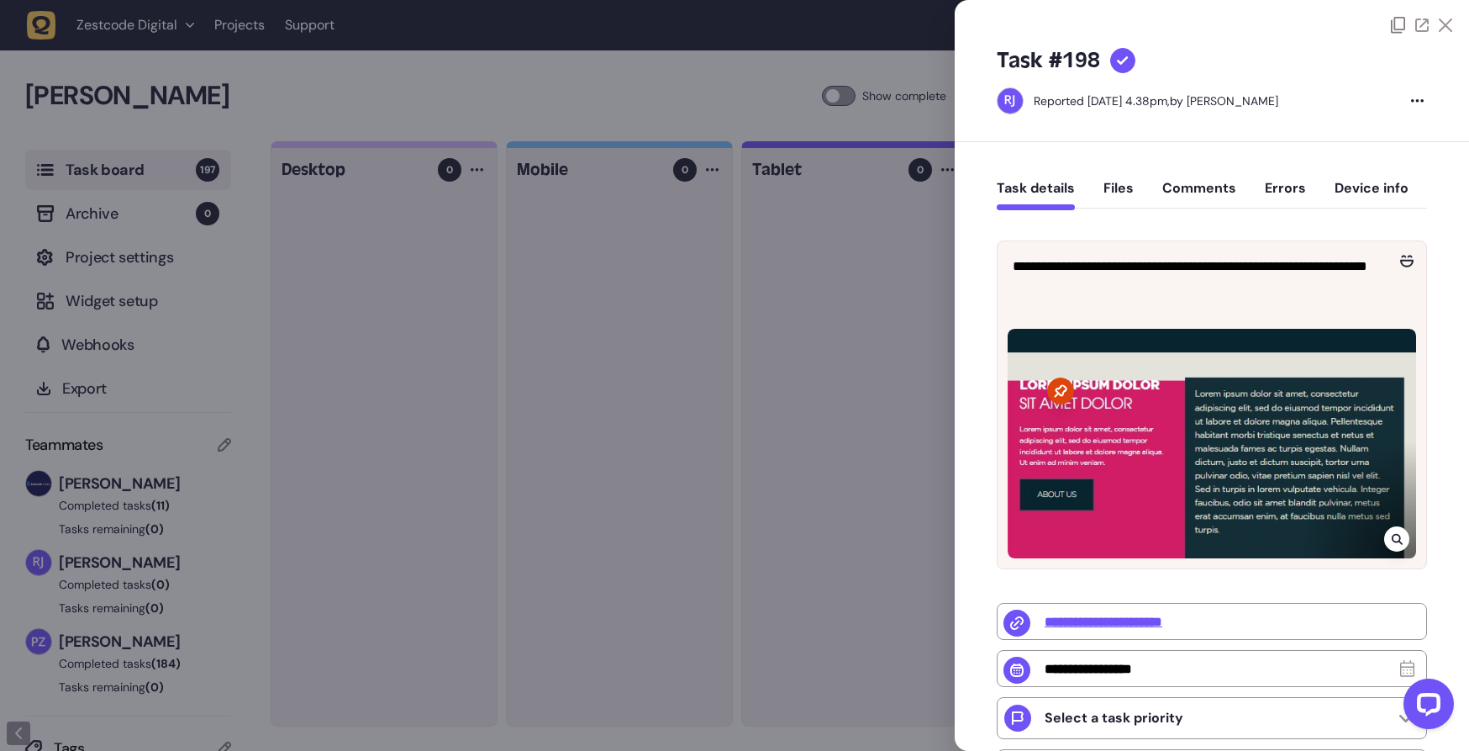
click at [713, 286] on div at bounding box center [734, 375] width 1469 height 751
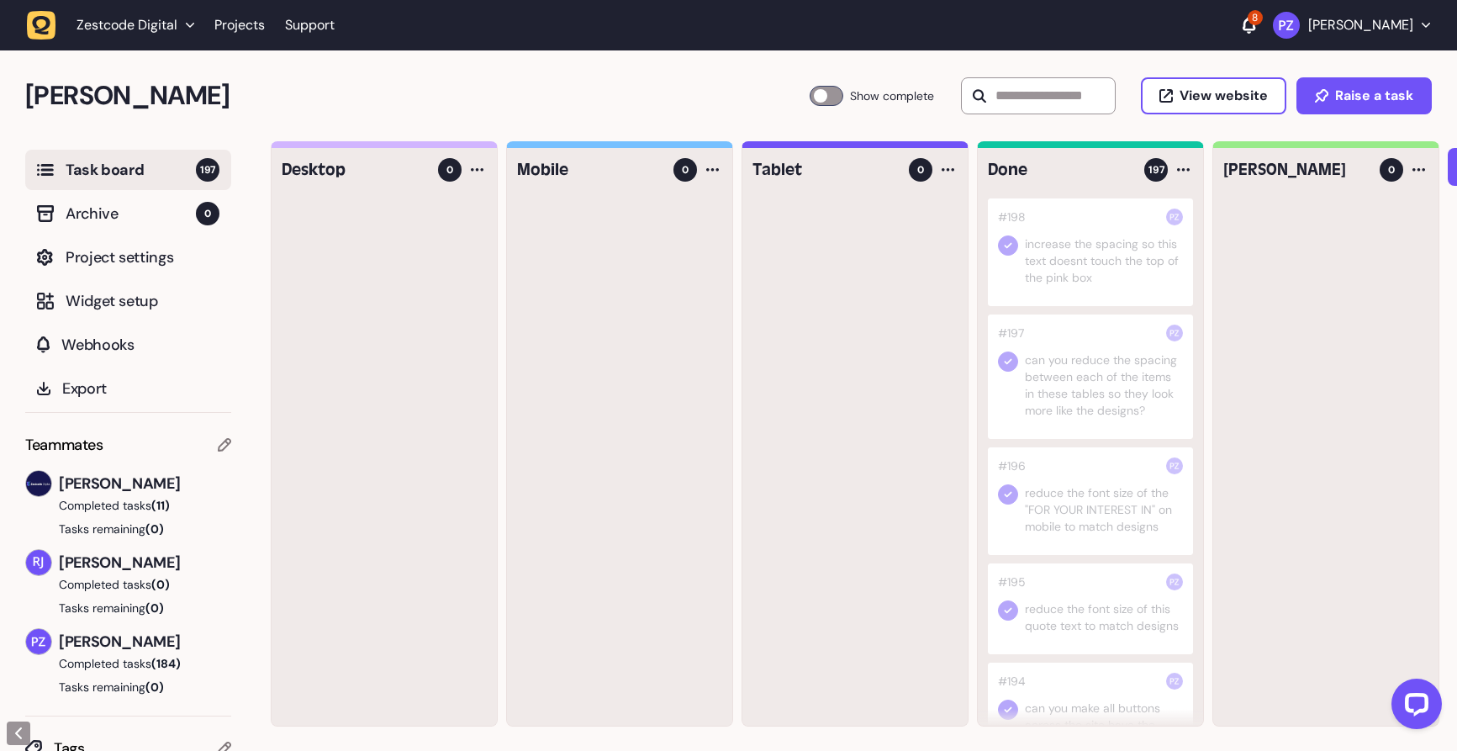
click at [1068, 453] on div at bounding box center [1090, 501] width 205 height 108
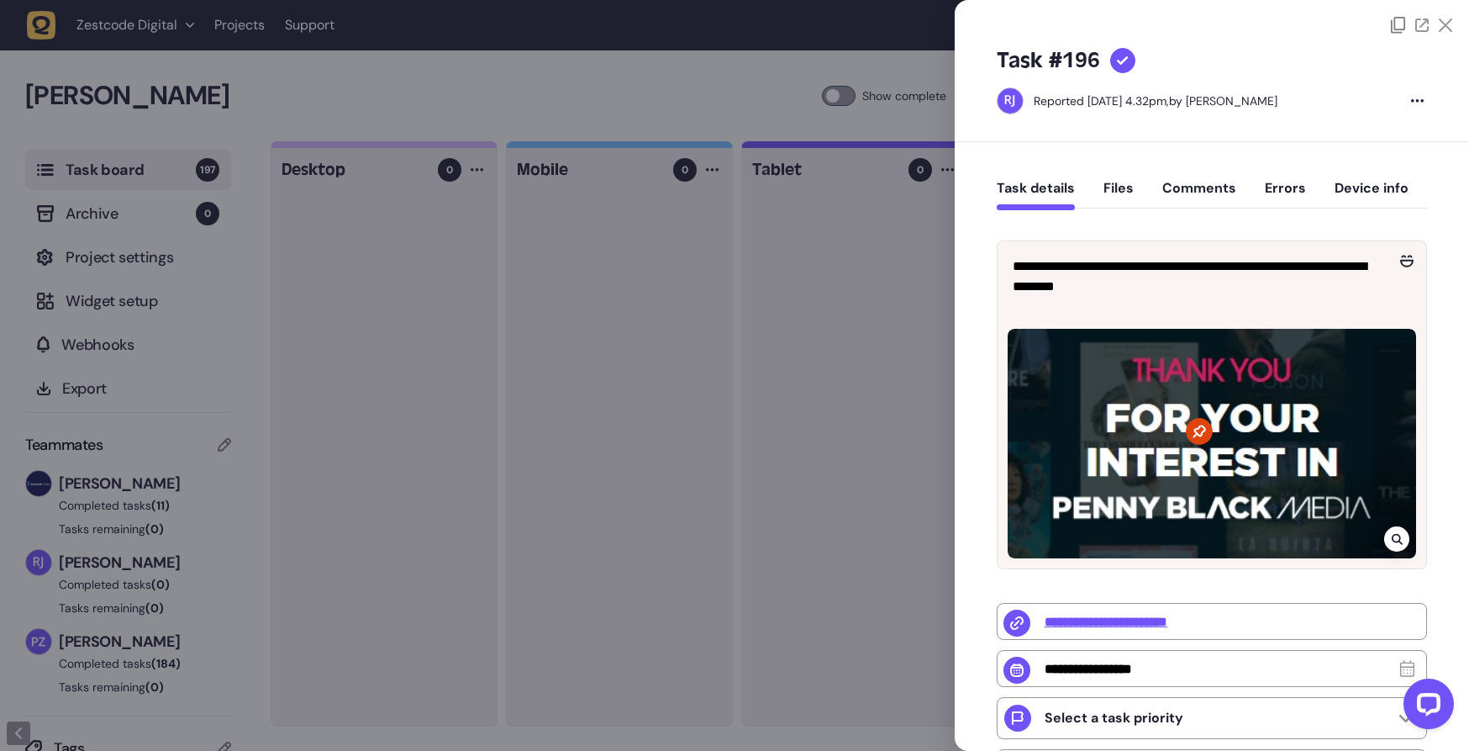
click at [1401, 264] on icon at bounding box center [1407, 263] width 13 height 8
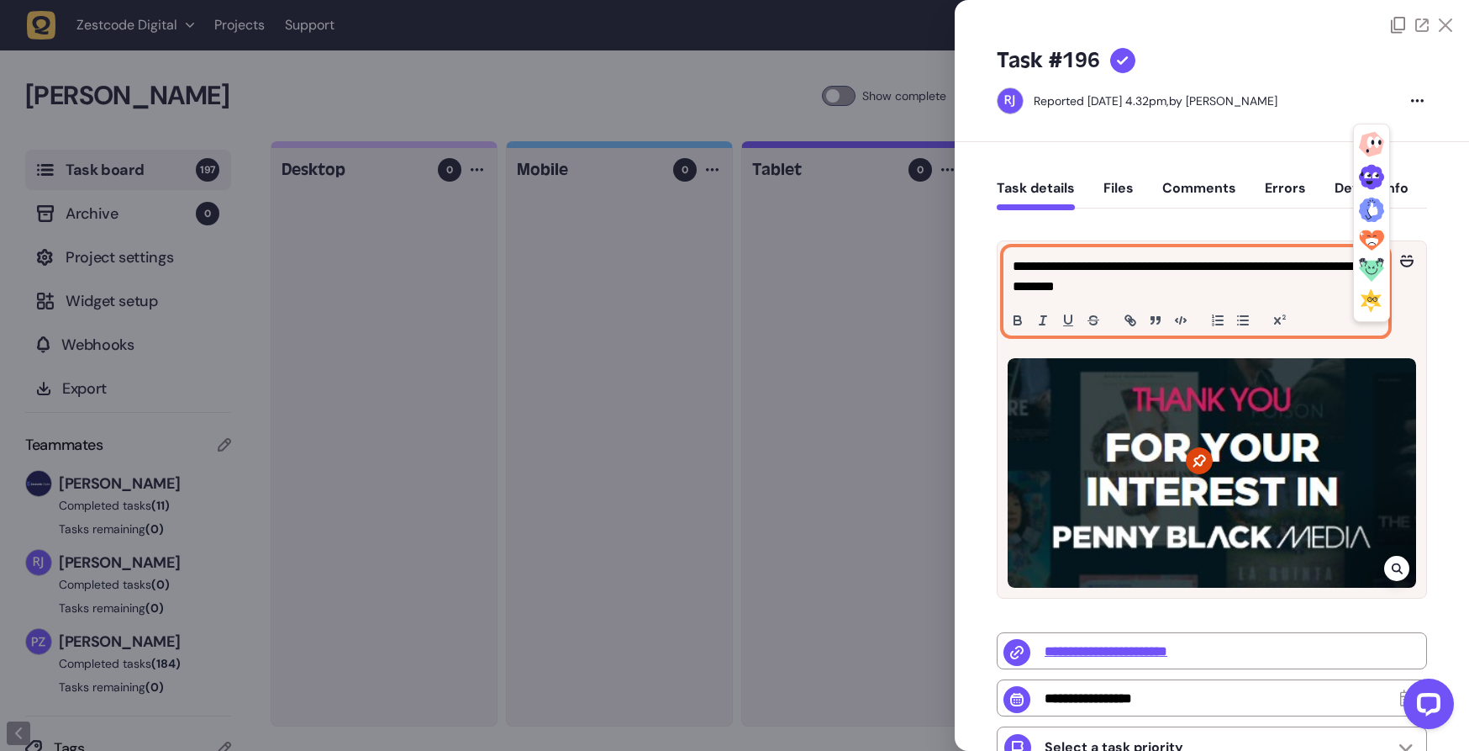
click at [1231, 292] on p "**********" at bounding box center [1194, 276] width 362 height 40
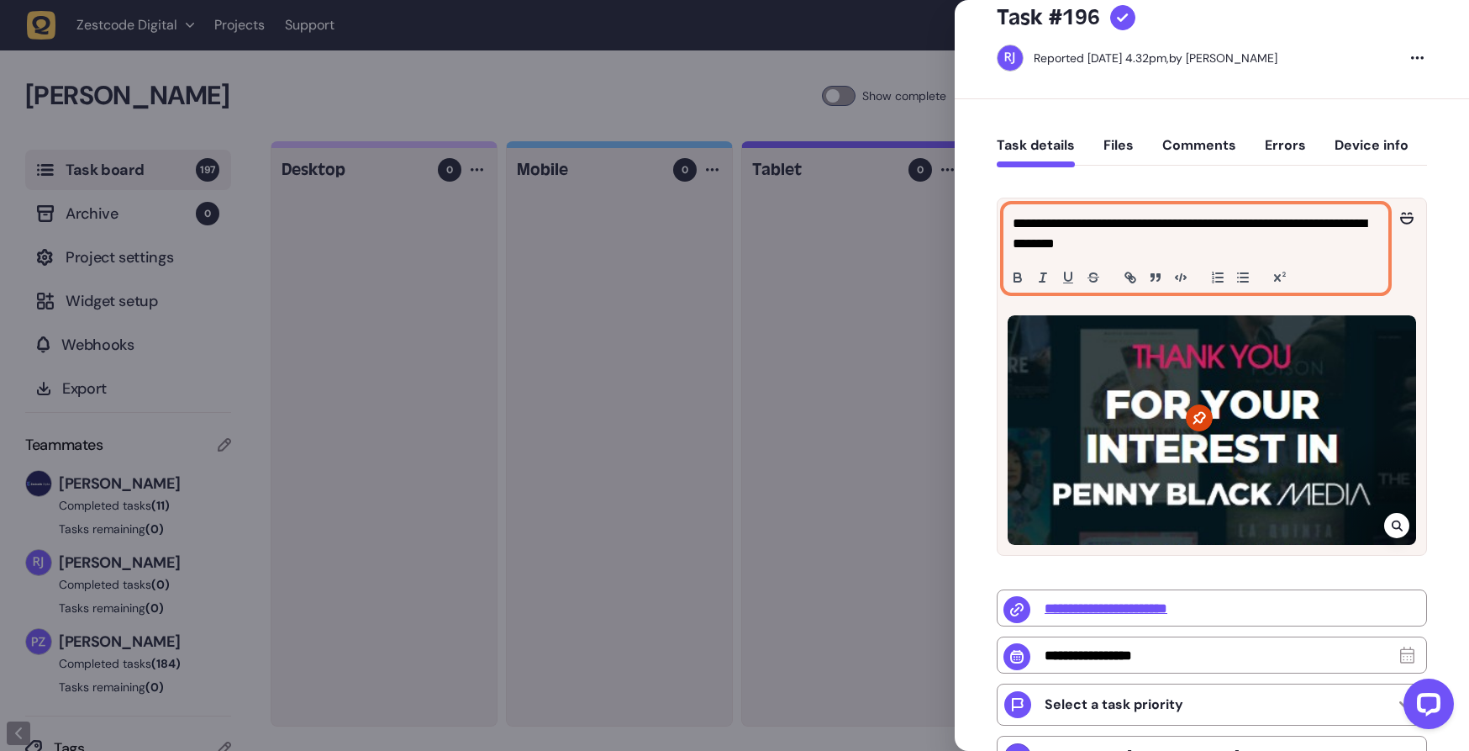
scroll to position [54, 0]
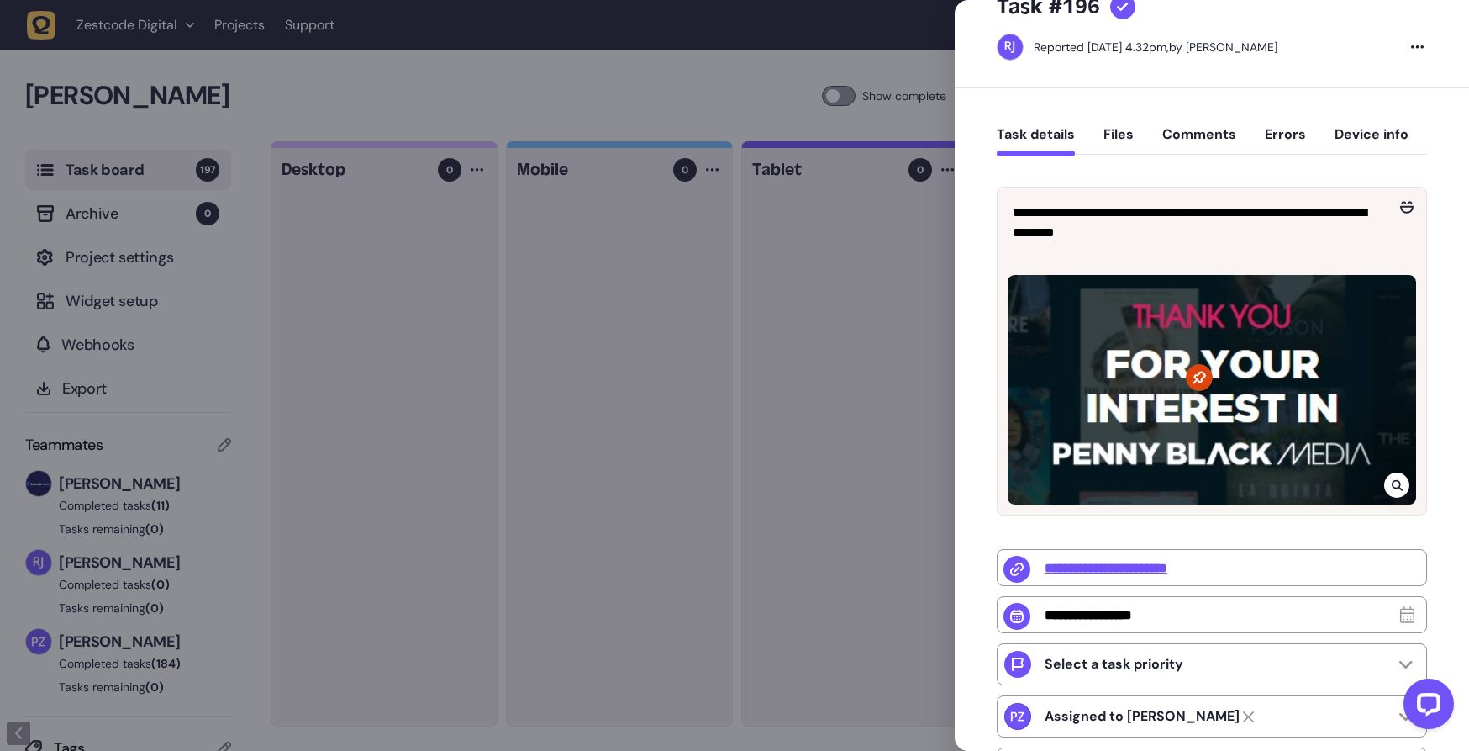
click at [1162, 406] on div at bounding box center [1212, 390] width 409 height 230
click at [1149, 251] on div "**********" at bounding box center [1212, 222] width 429 height 71
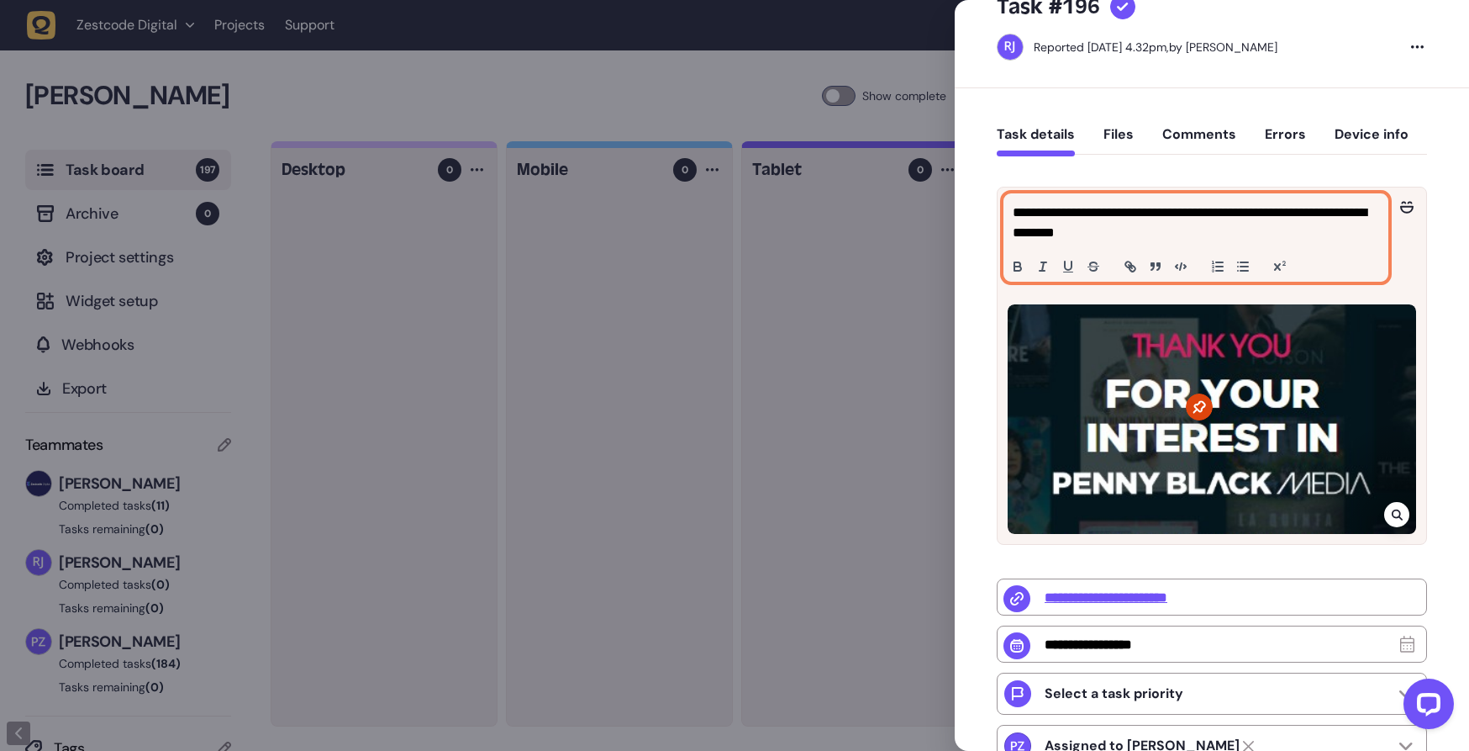
click at [1152, 248] on div "**********" at bounding box center [1196, 237] width 383 height 87
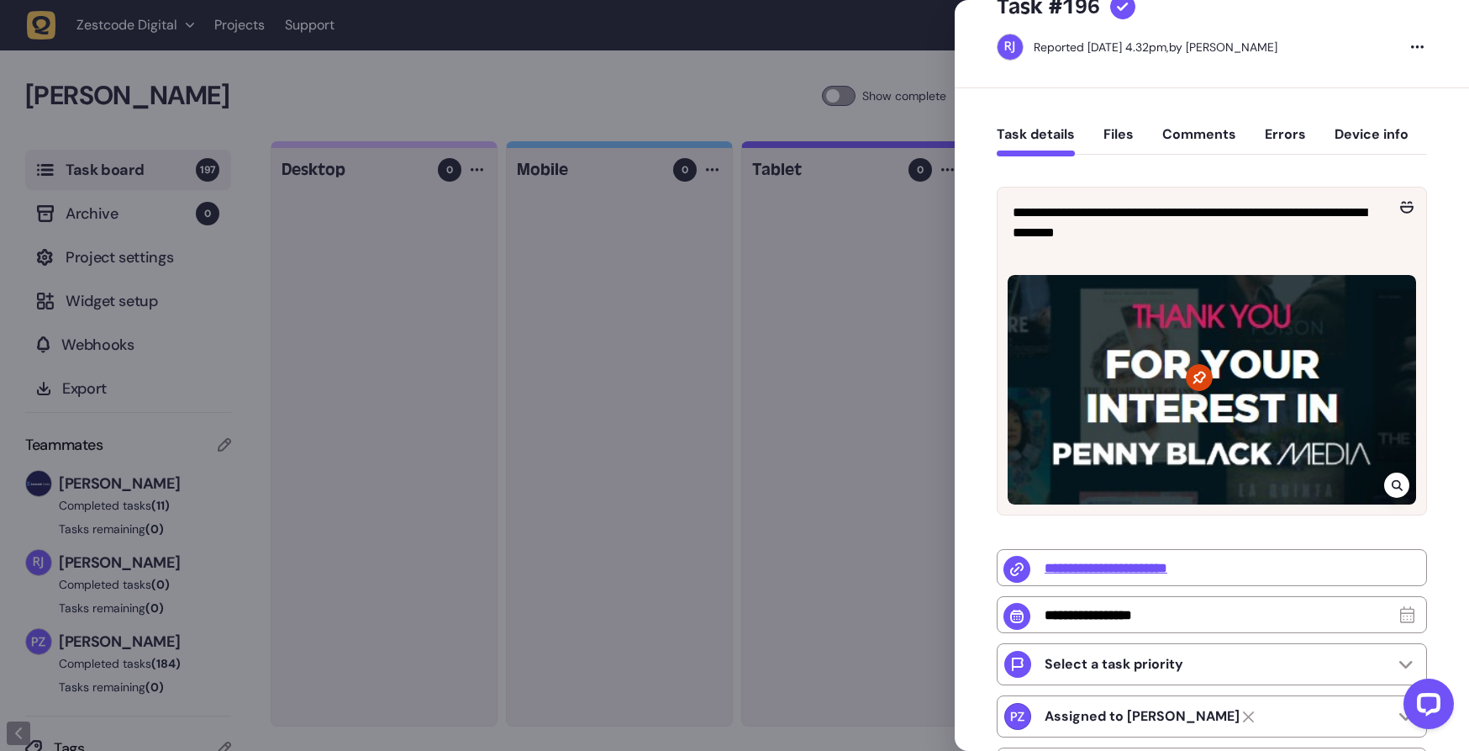
click at [1046, 335] on div at bounding box center [1212, 390] width 409 height 230
click at [1047, 335] on div at bounding box center [1212, 390] width 409 height 230
click at [1160, 375] on div at bounding box center [1212, 390] width 409 height 230
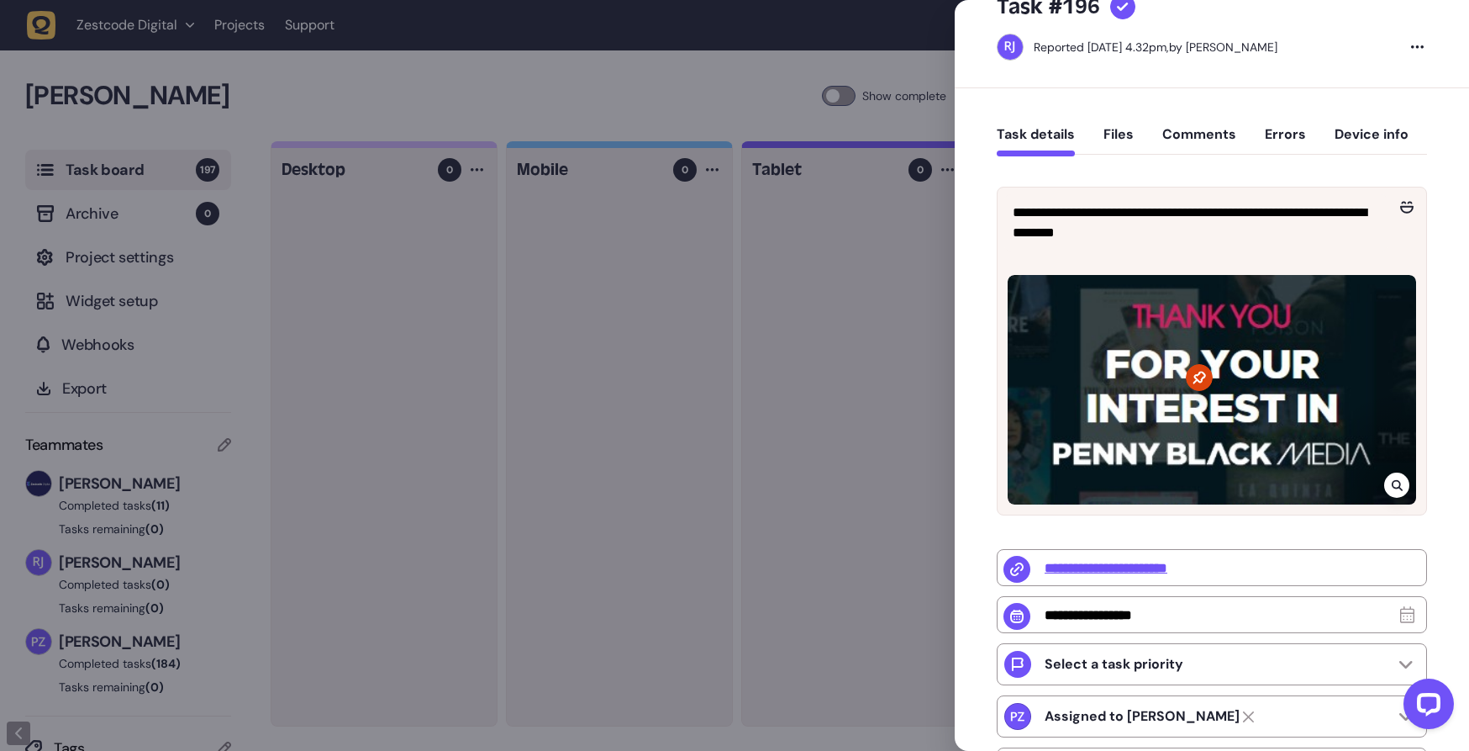
click at [1395, 483] on icon at bounding box center [1397, 484] width 11 height 13
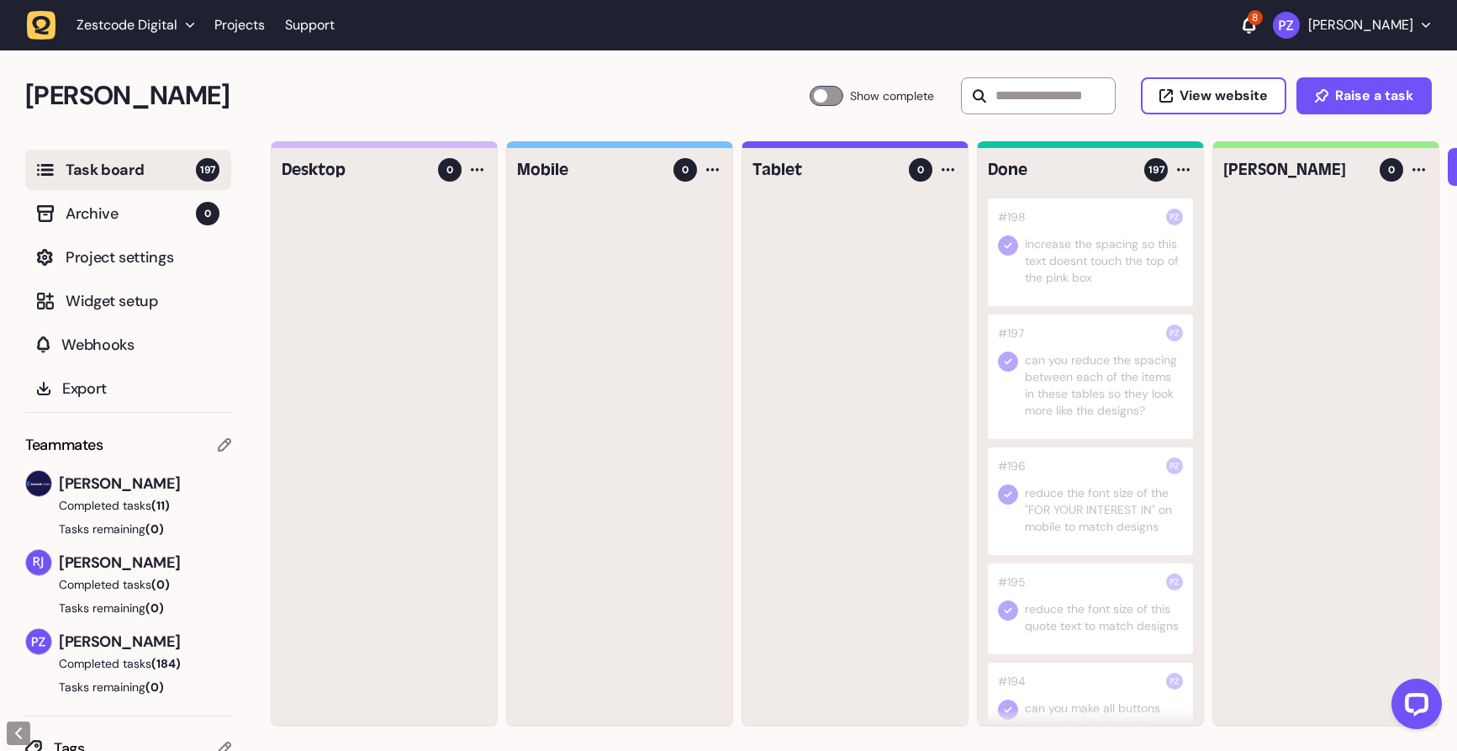
click at [1087, 403] on div at bounding box center [1090, 376] width 205 height 124
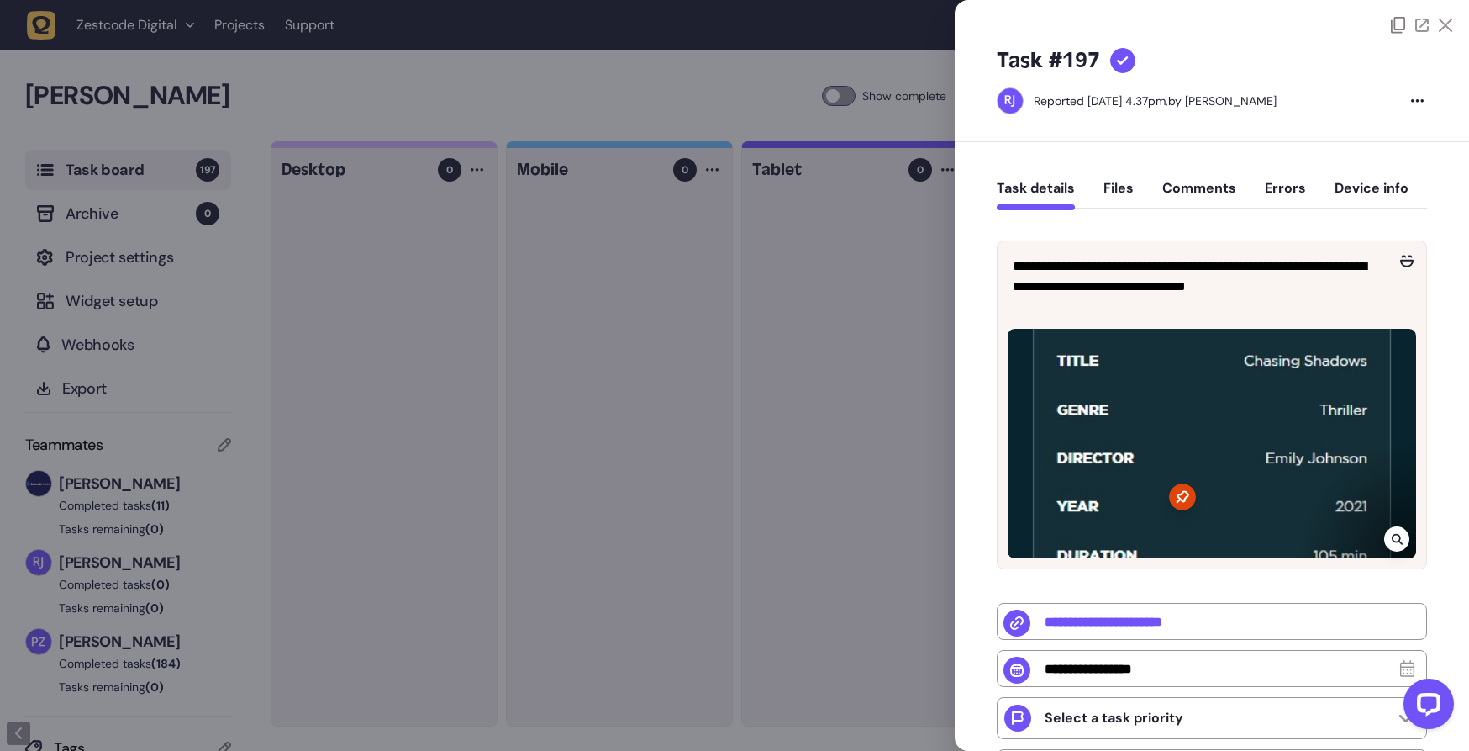
click at [1123, 483] on div at bounding box center [1212, 444] width 409 height 230
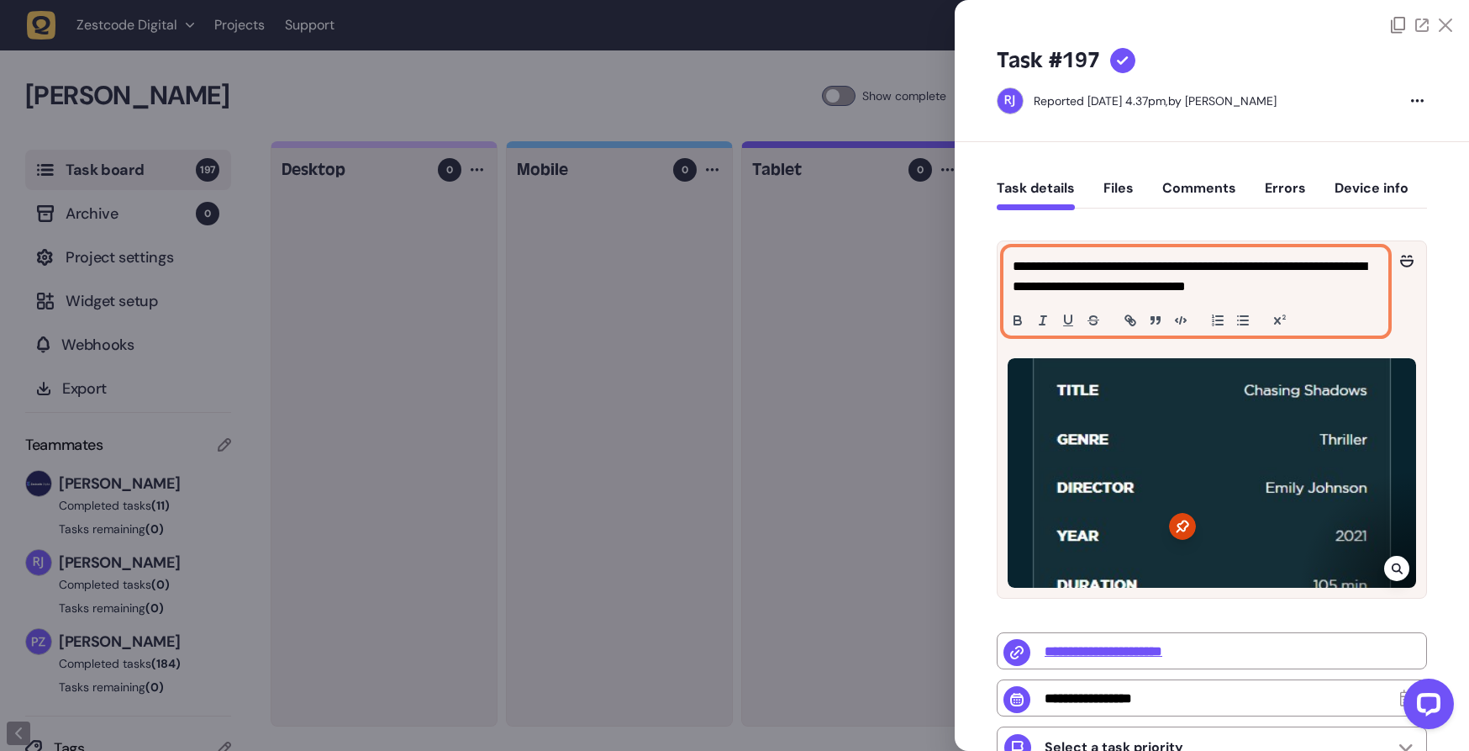
click at [1251, 289] on p "**********" at bounding box center [1194, 276] width 362 height 40
click at [1075, 296] on p "**********" at bounding box center [1194, 276] width 362 height 40
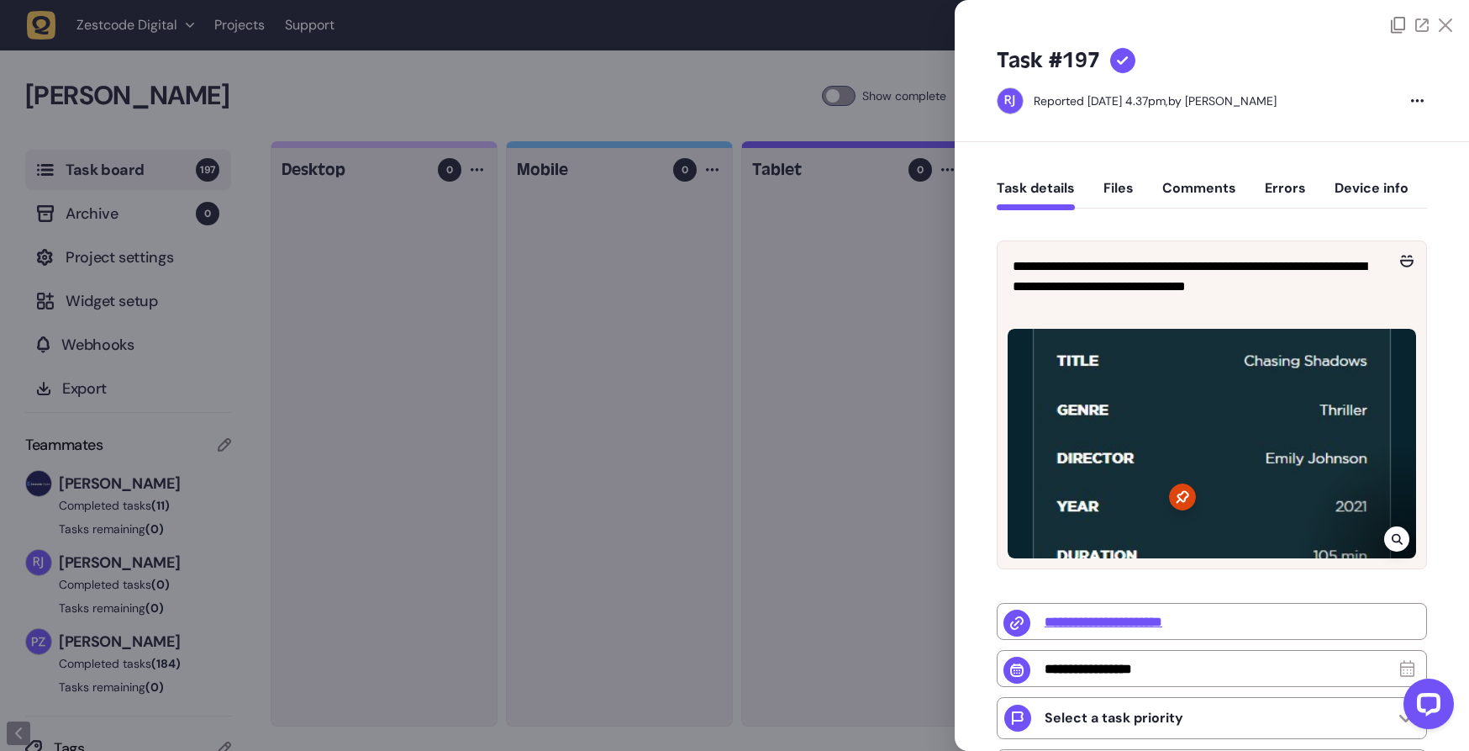
click at [1046, 396] on div at bounding box center [1212, 444] width 409 height 230
click at [1052, 400] on div at bounding box center [1212, 444] width 409 height 230
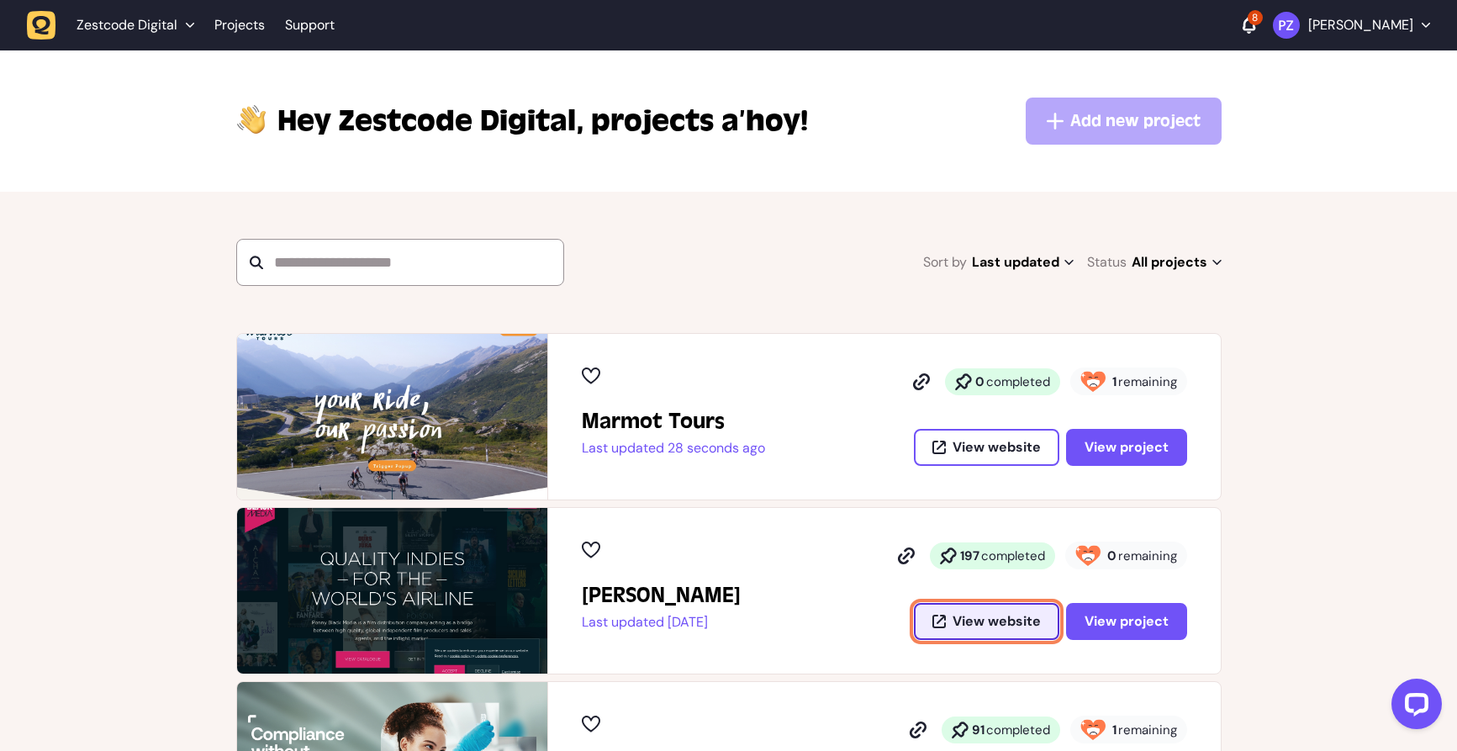
click at [972, 609] on button "View website" at bounding box center [986, 621] width 145 height 37
